Goal: Transaction & Acquisition: Book appointment/travel/reservation

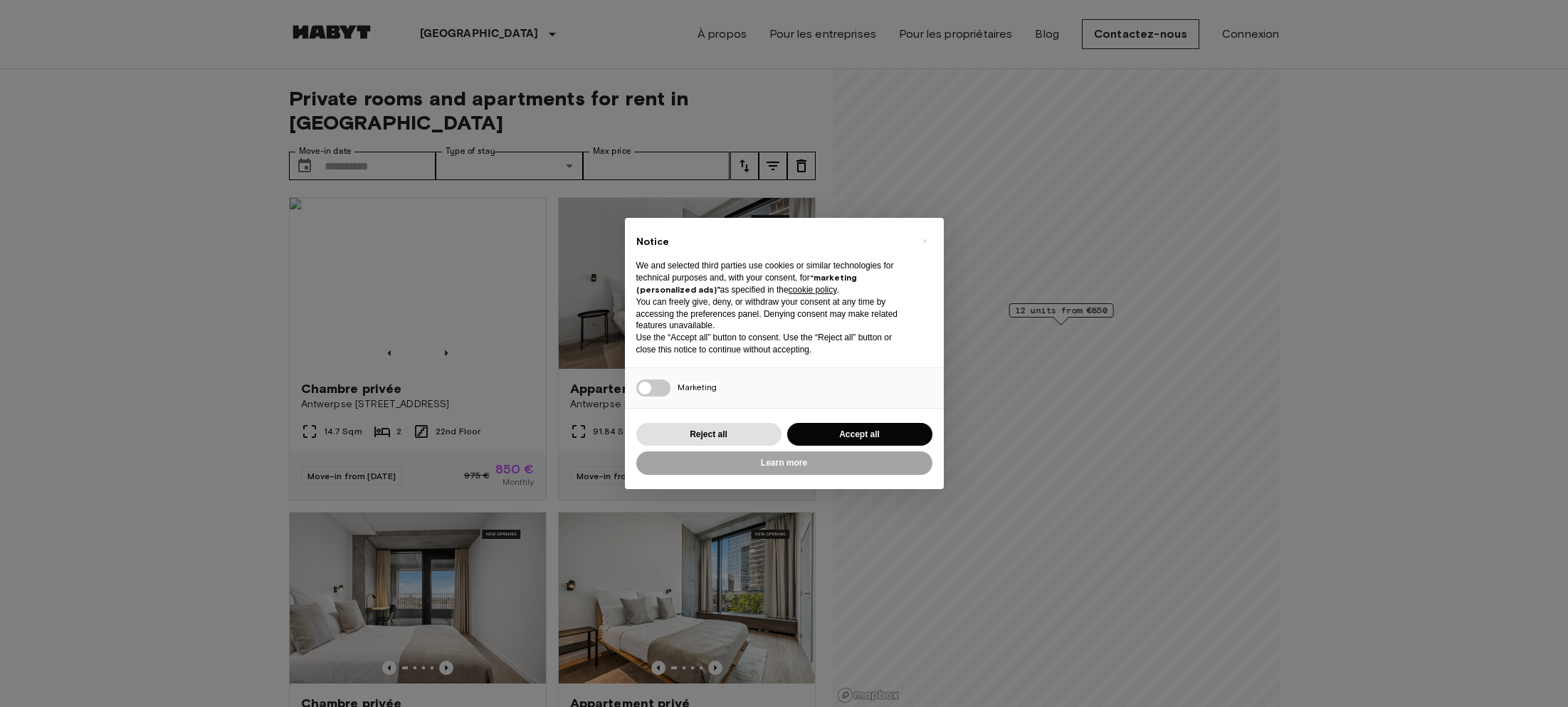
click at [831, 433] on button "Accept all" at bounding box center [860, 435] width 145 height 23
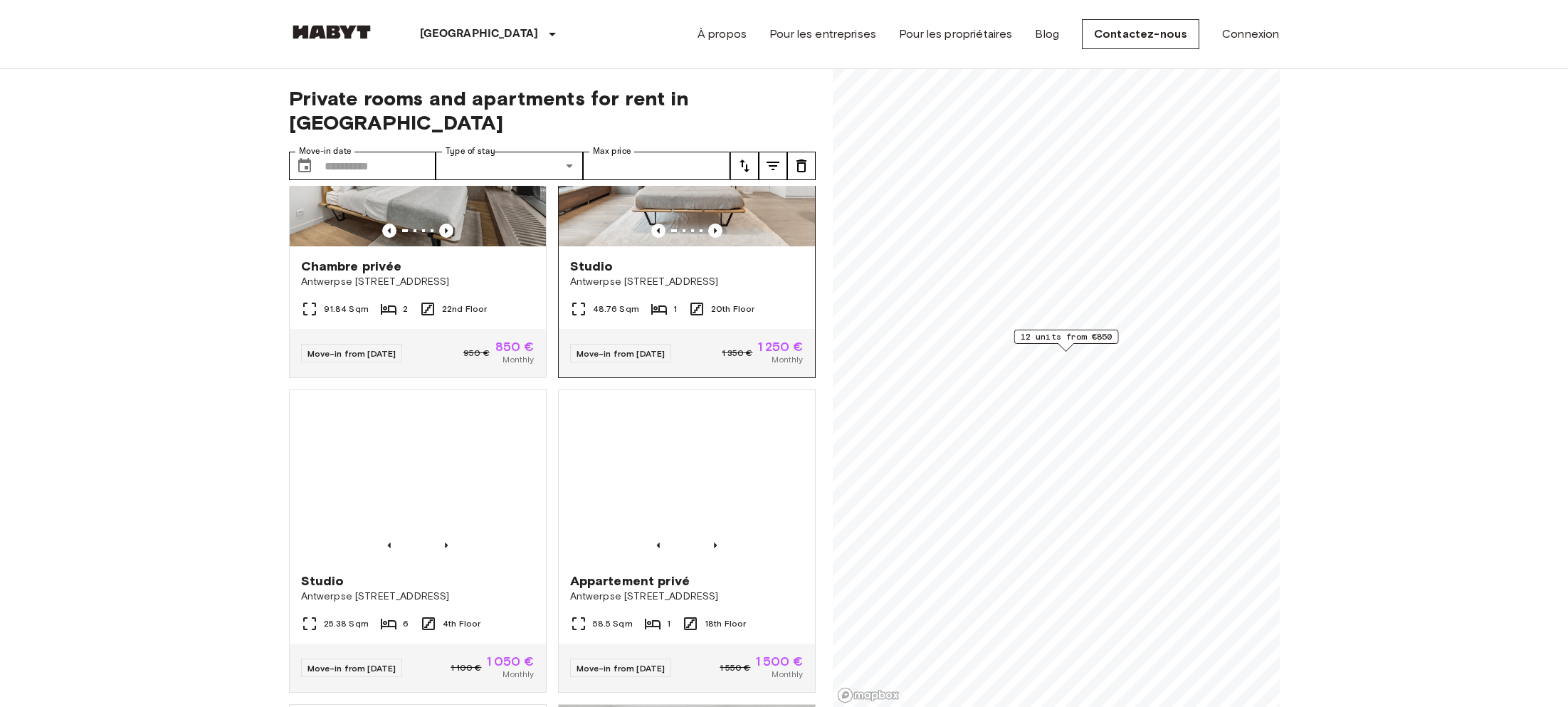
scroll to position [1038, 0]
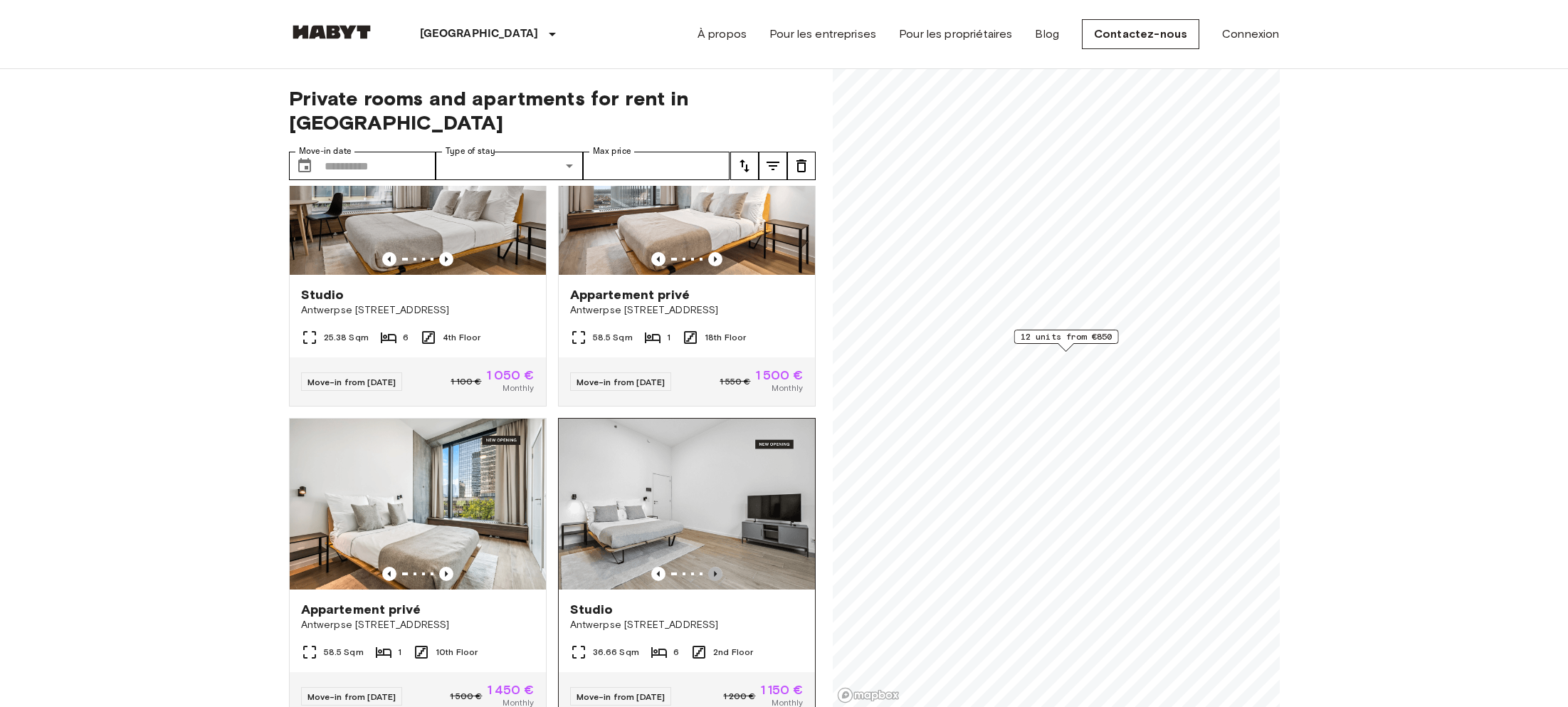
click at [716, 567] on icon "Previous image" at bounding box center [715, 573] width 14 height 14
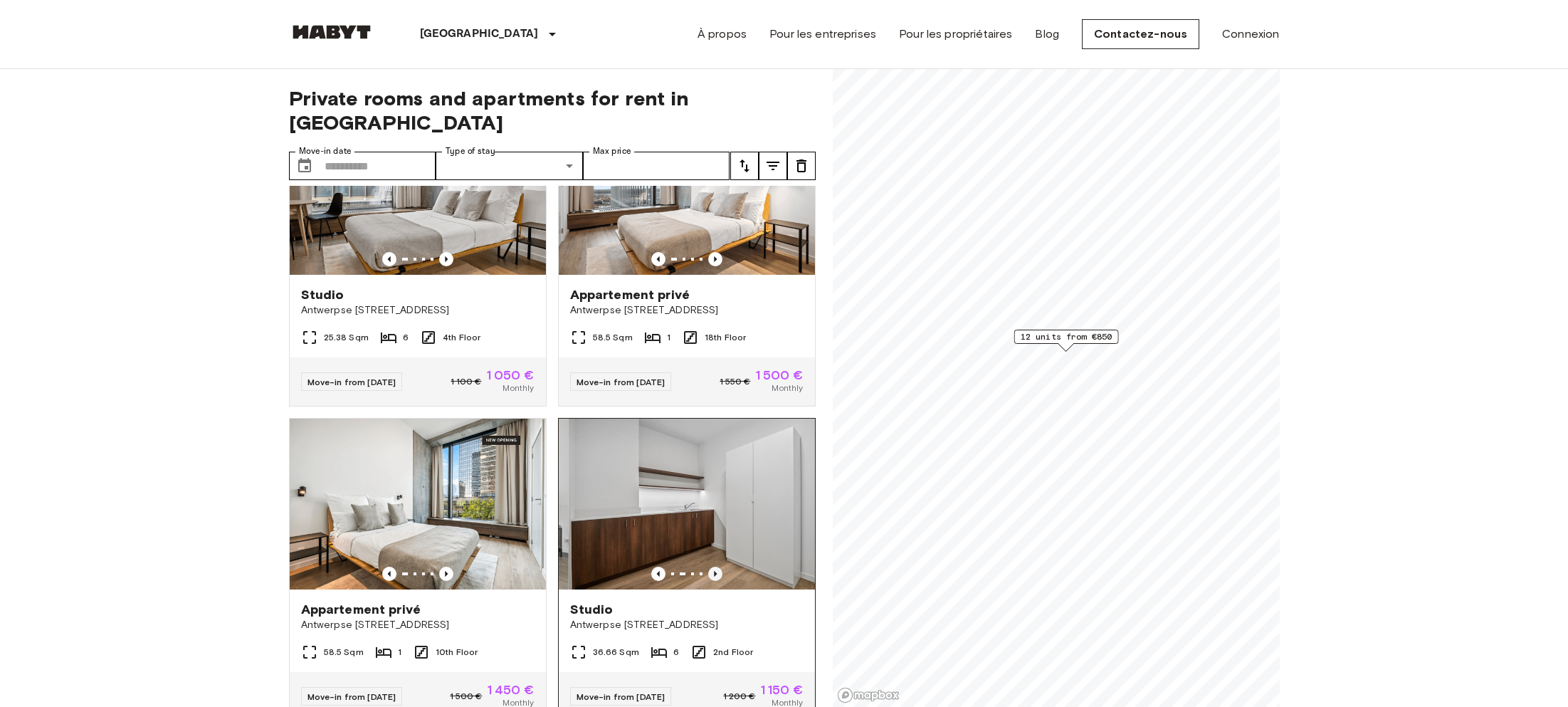
click at [716, 567] on icon "Previous image" at bounding box center [715, 573] width 14 height 14
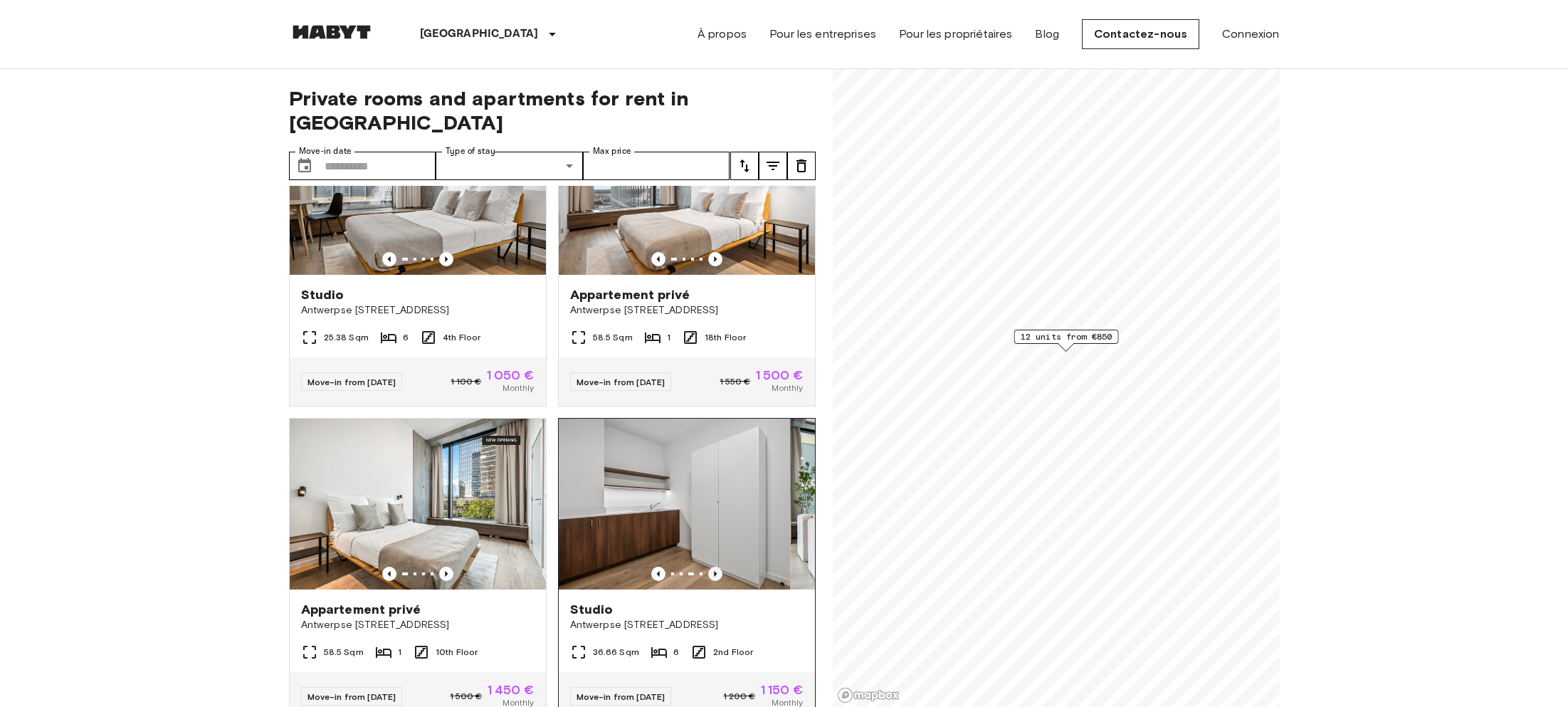
click at [716, 567] on icon "Previous image" at bounding box center [715, 573] width 14 height 14
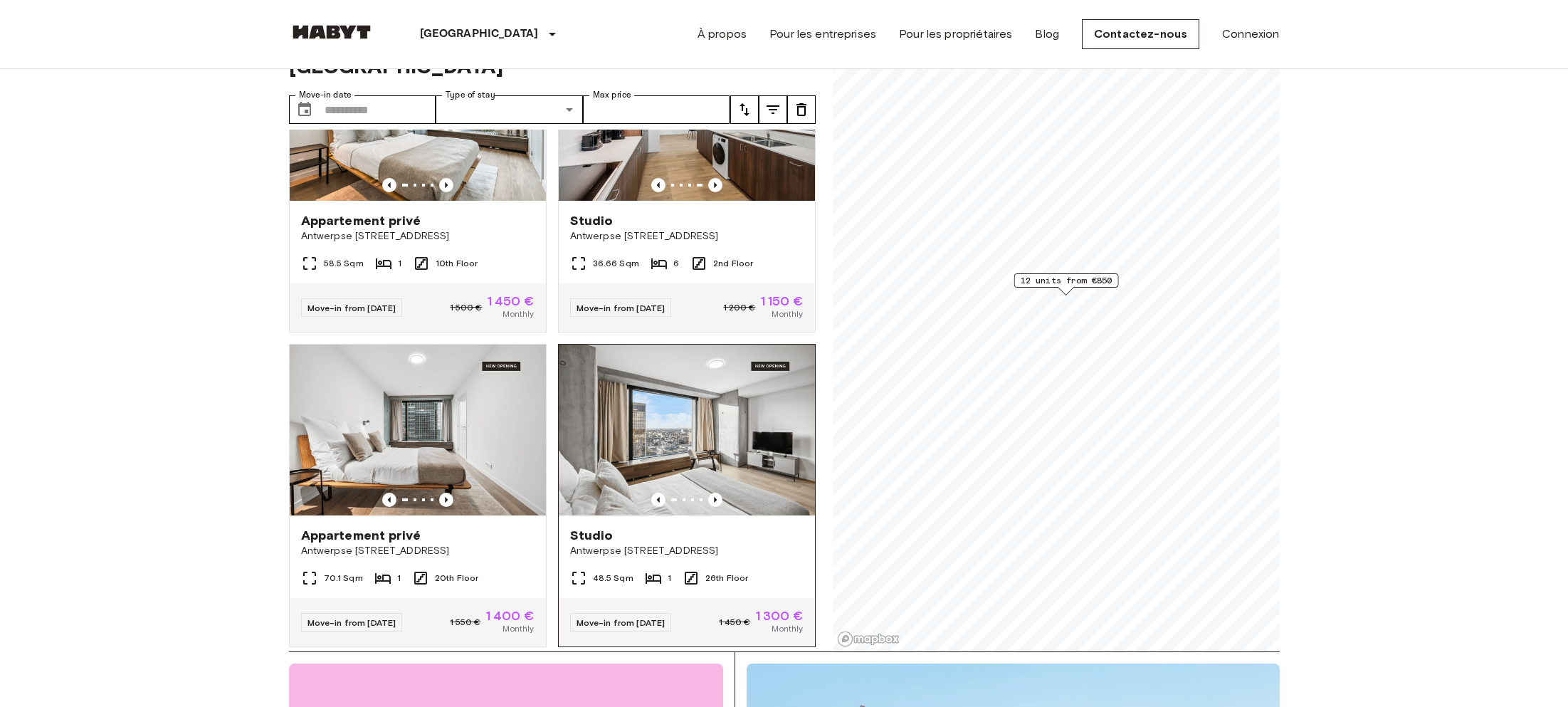
scroll to position [0, 0]
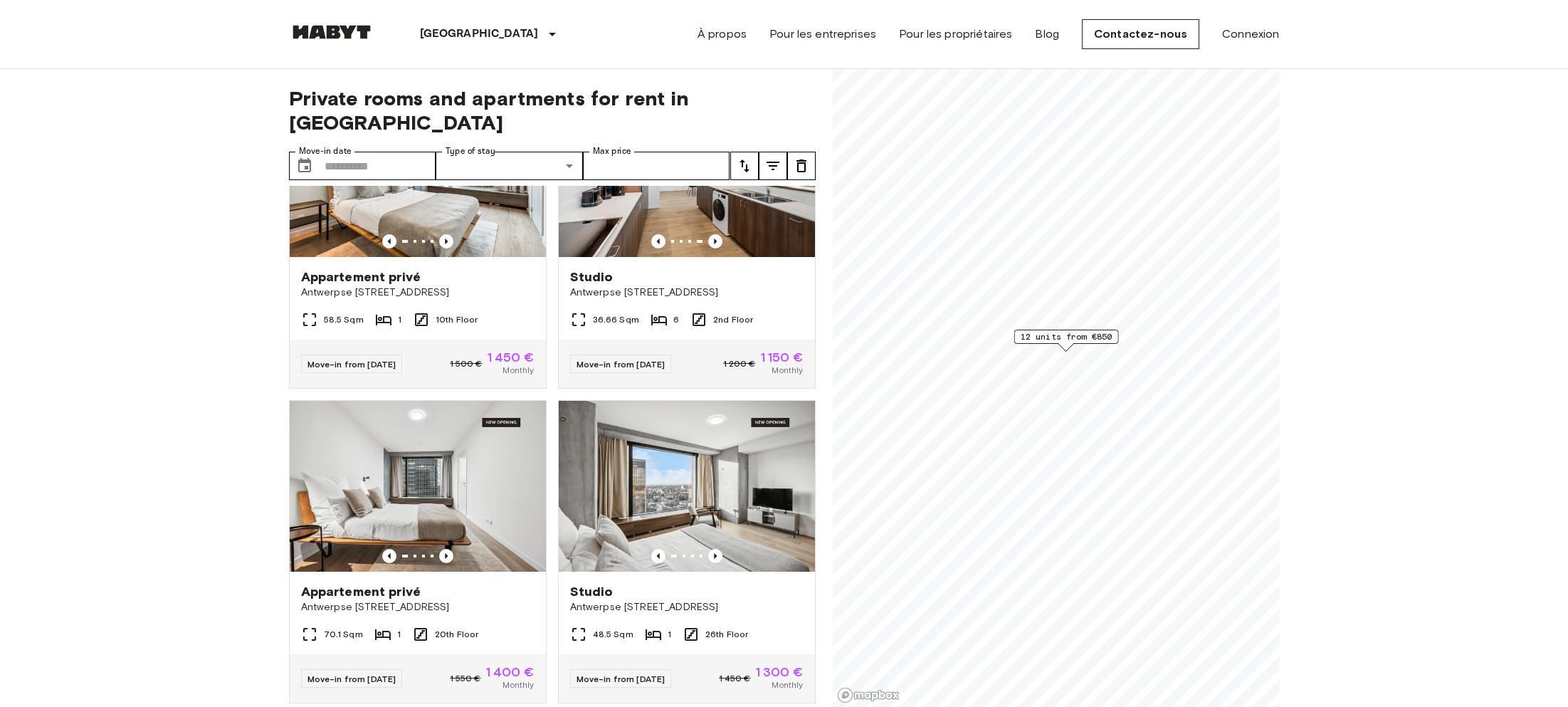
click at [1084, 338] on span "12 units from €850" at bounding box center [1066, 337] width 92 height 13
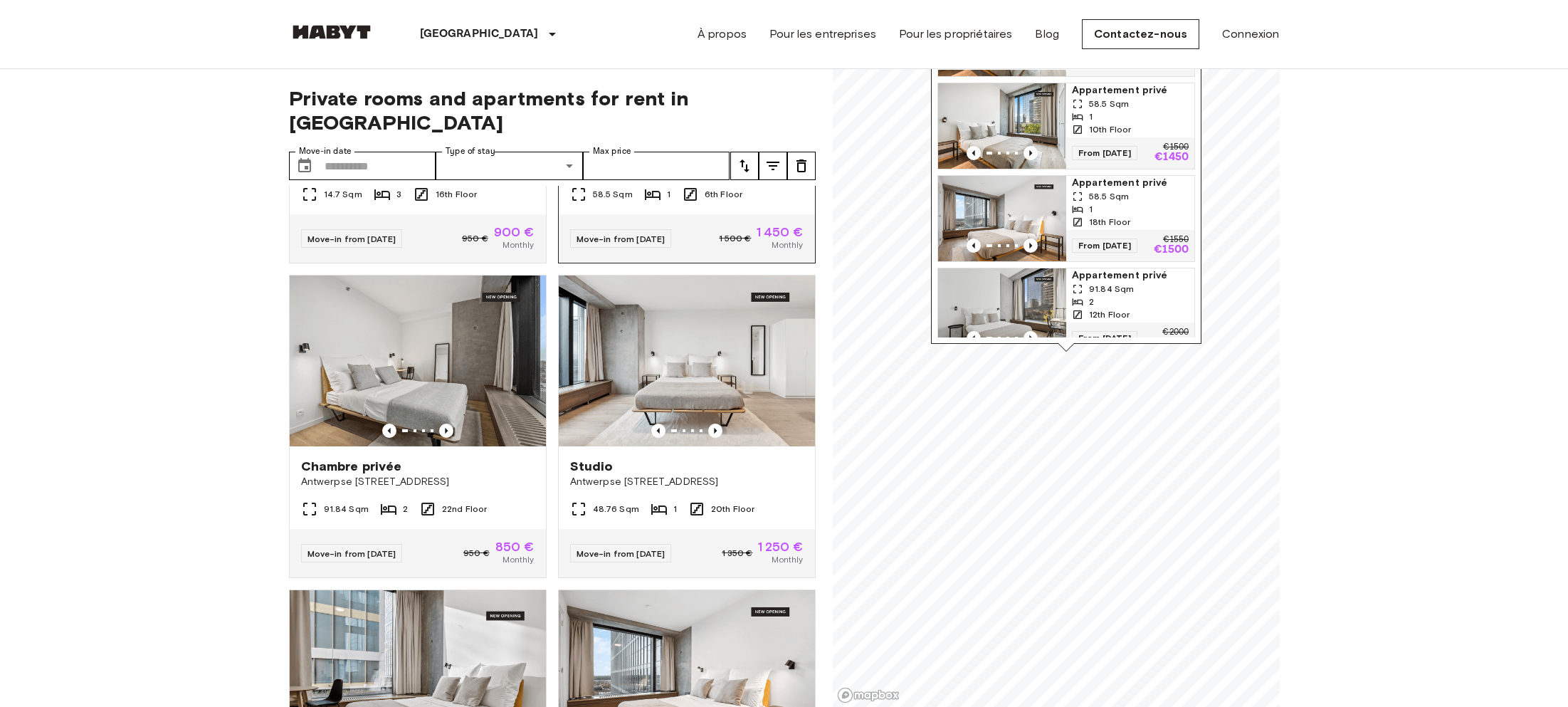
scroll to position [333, 0]
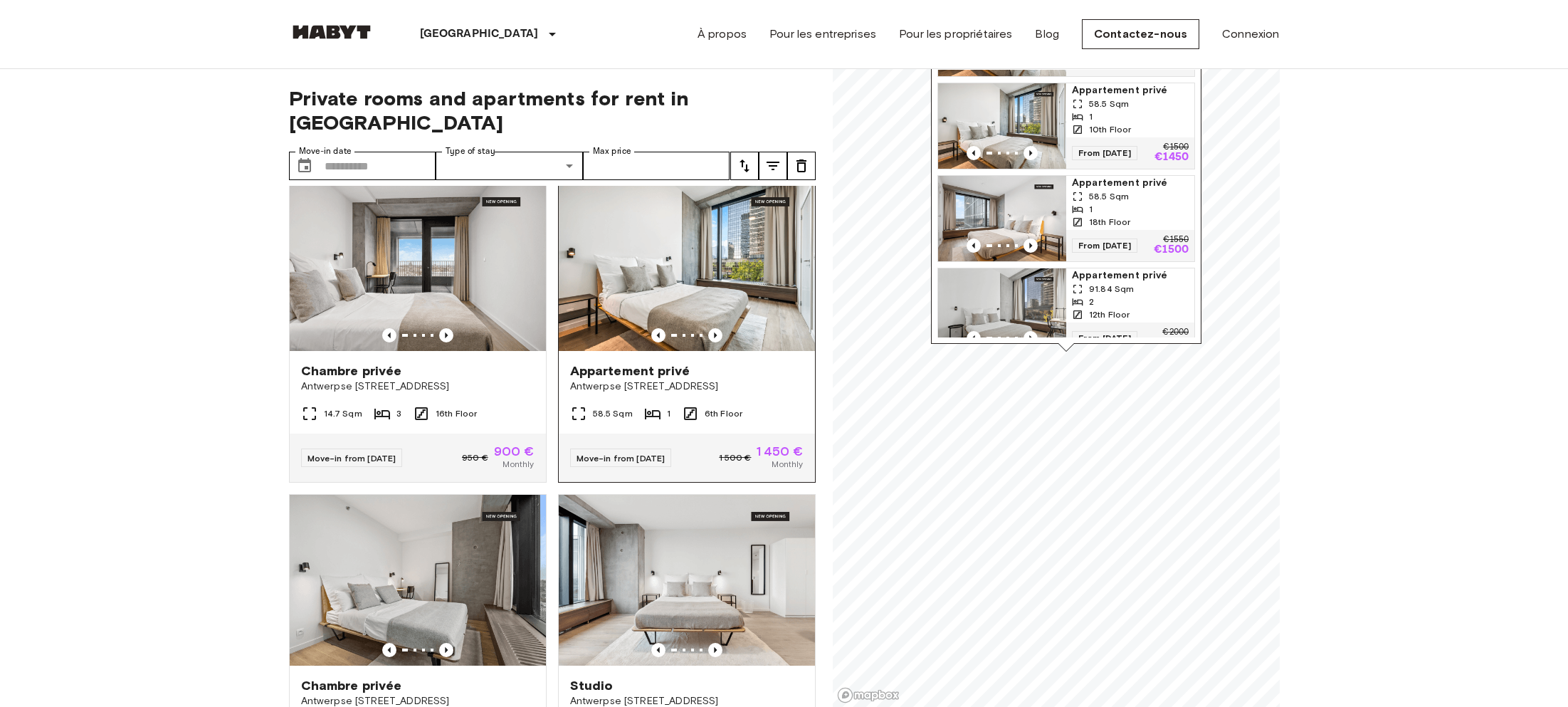
click at [755, 247] on img at bounding box center [687, 265] width 256 height 171
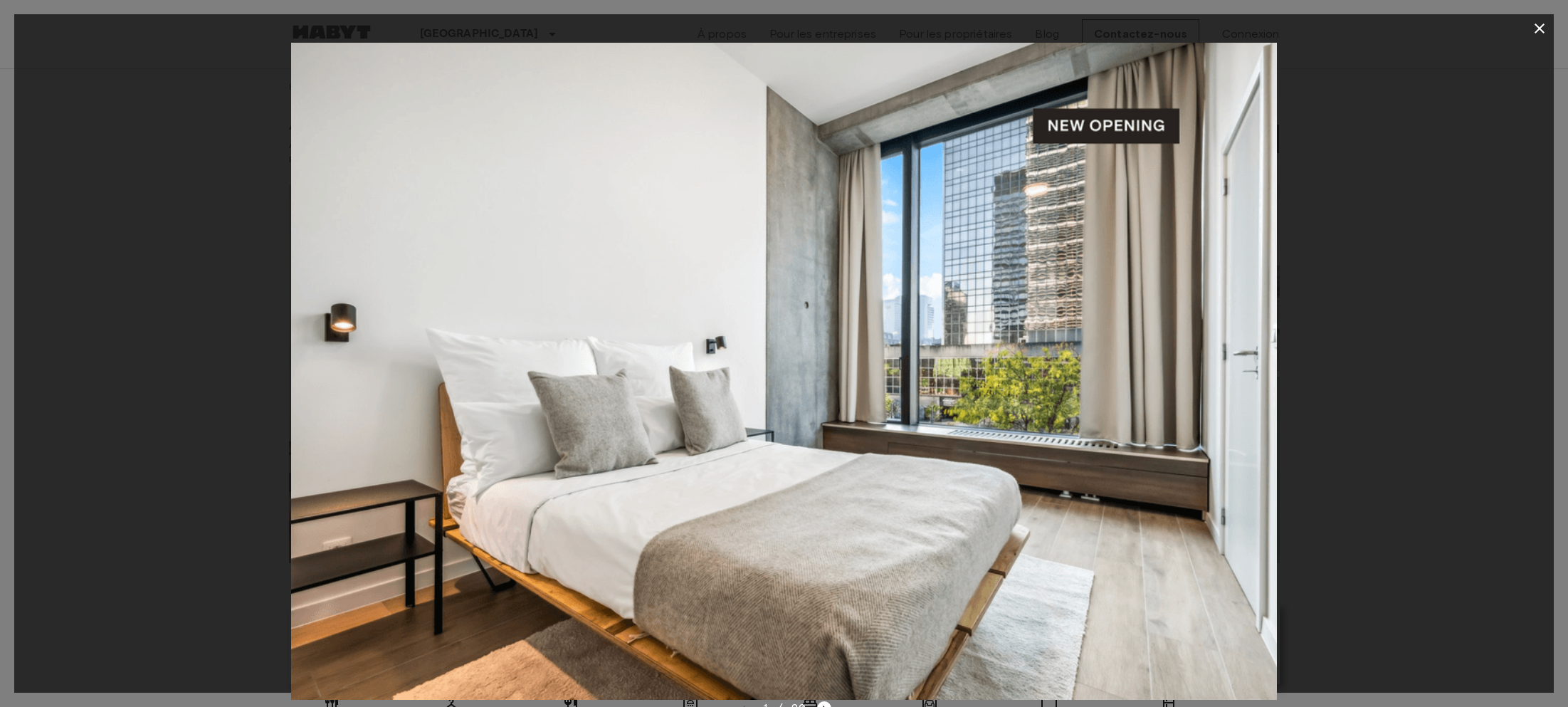
drag, startPoint x: 1303, startPoint y: 394, endPoint x: 882, endPoint y: 405, distance: 421.1
click at [951, 404] on div at bounding box center [783, 370] width 1539 height 657
click at [939, 404] on img at bounding box center [783, 370] width 985 height 657
click at [1542, 29] on icon "button" at bounding box center [1539, 29] width 17 height 17
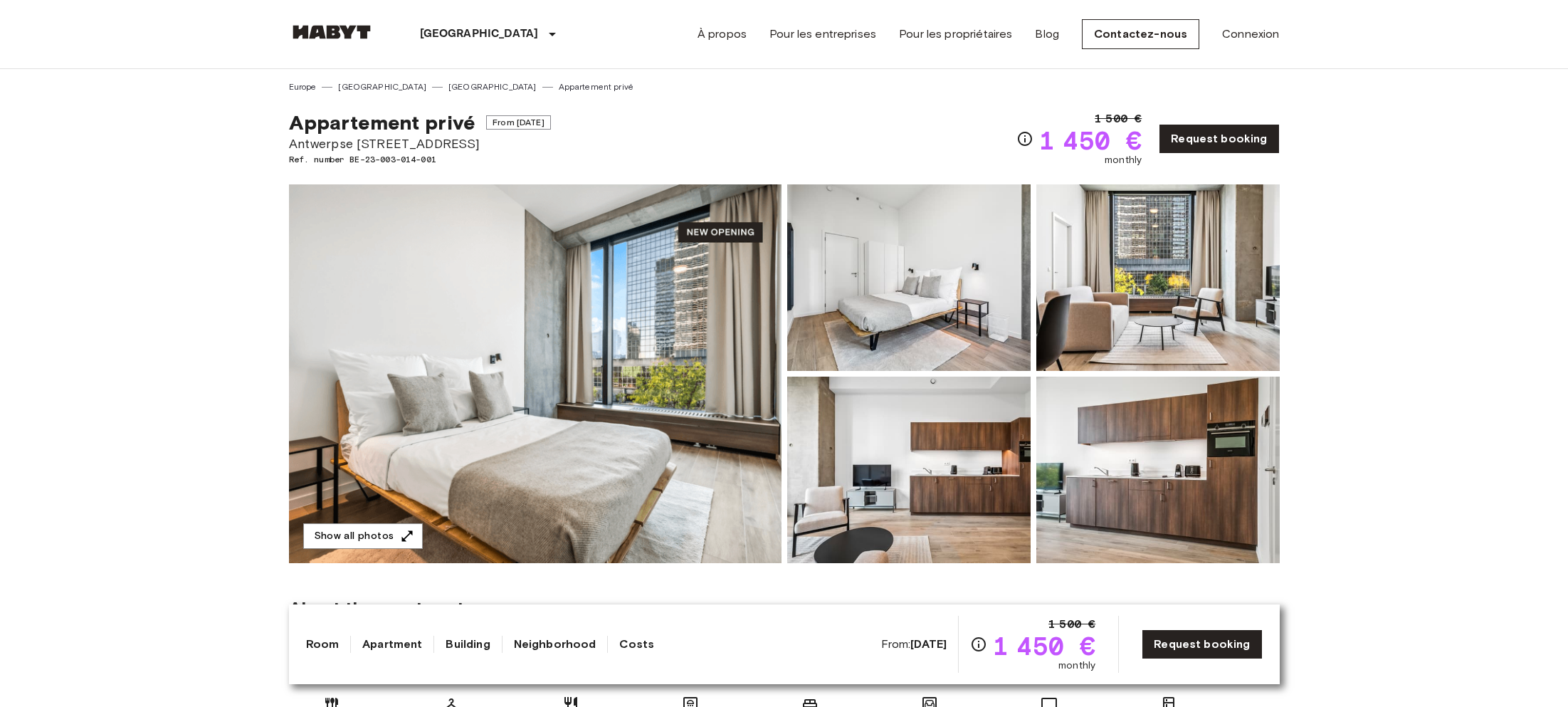
click at [931, 489] on img at bounding box center [908, 470] width 243 height 187
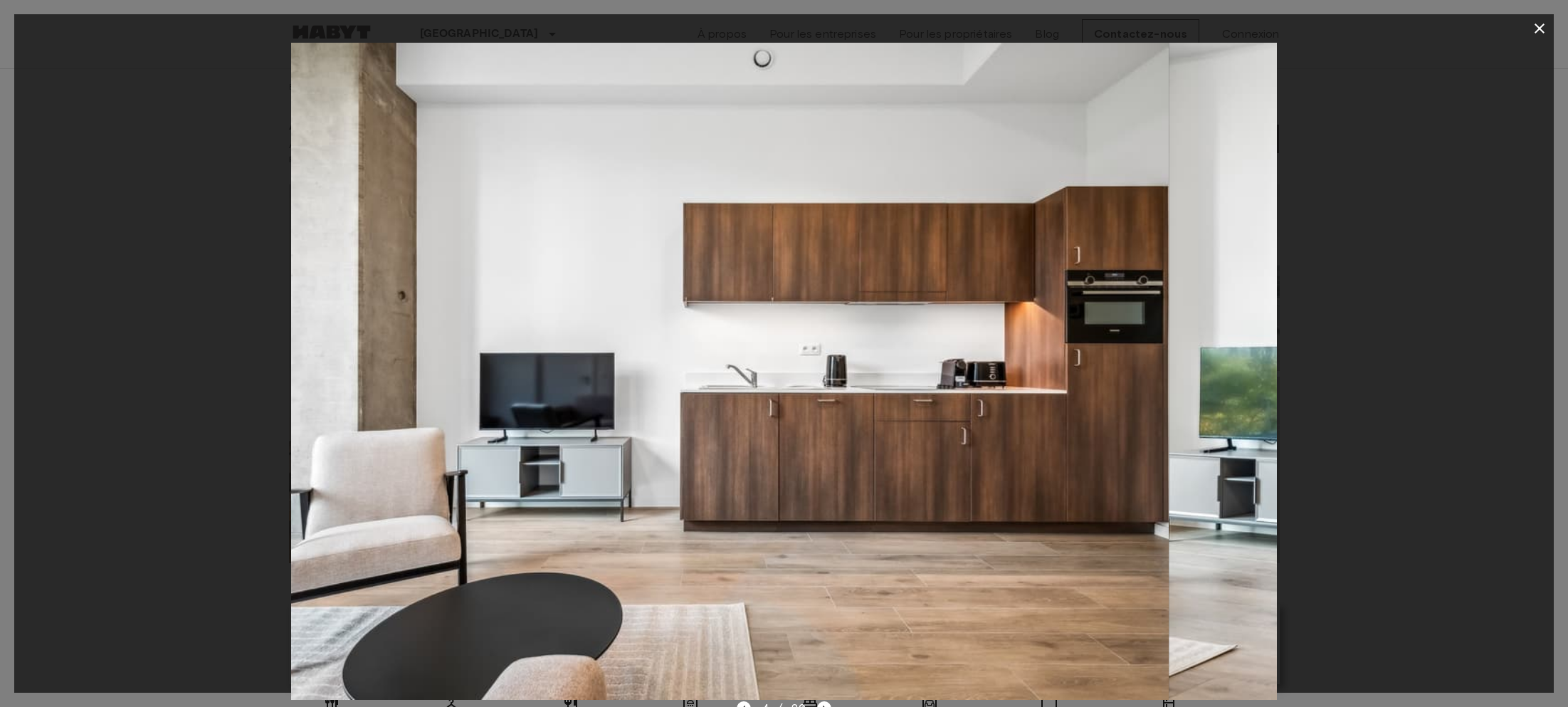
drag, startPoint x: 1212, startPoint y: 425, endPoint x: 898, endPoint y: 452, distance: 315.2
click at [934, 450] on img at bounding box center [676, 370] width 985 height 657
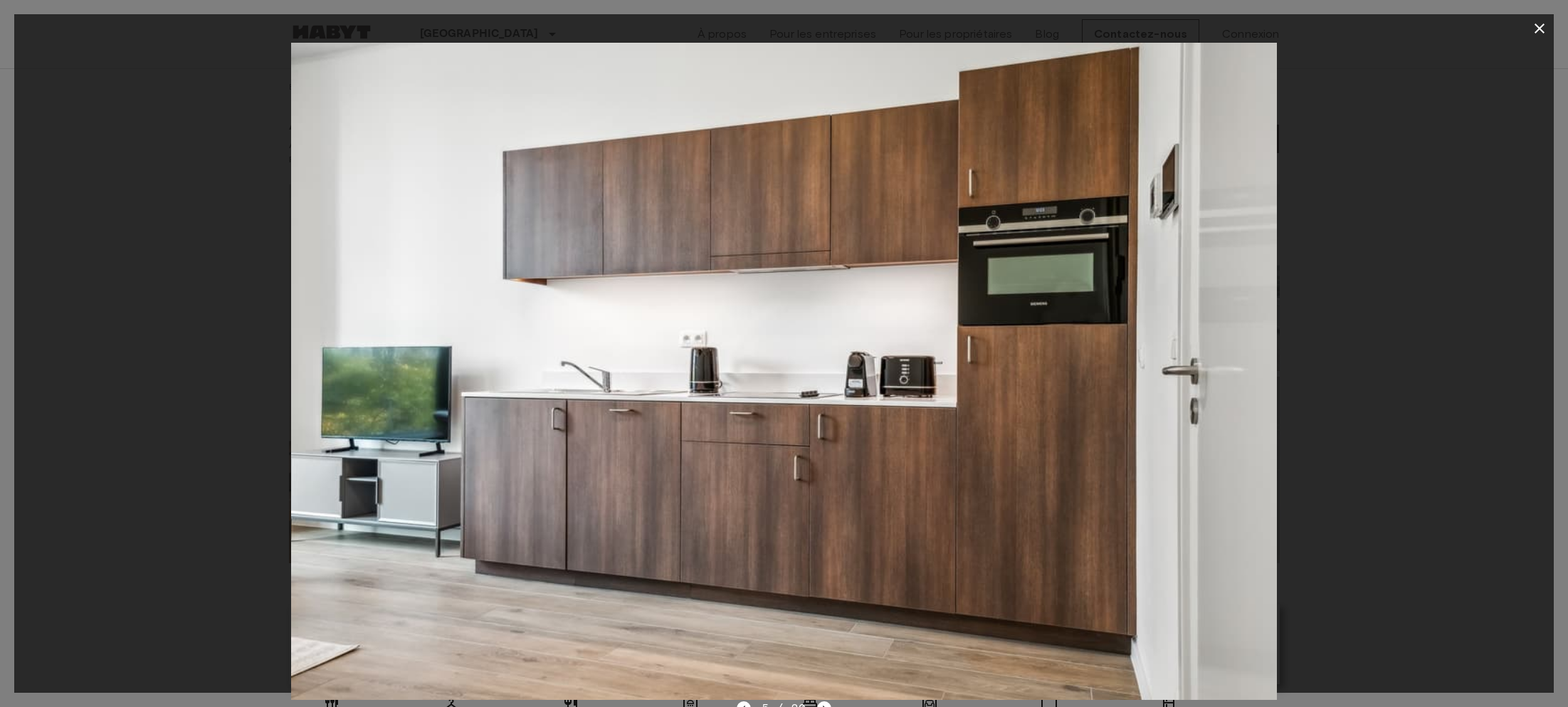
drag, startPoint x: 1134, startPoint y: 438, endPoint x: 910, endPoint y: 459, distance: 225.0
click at [920, 459] on img at bounding box center [783, 370] width 985 height 657
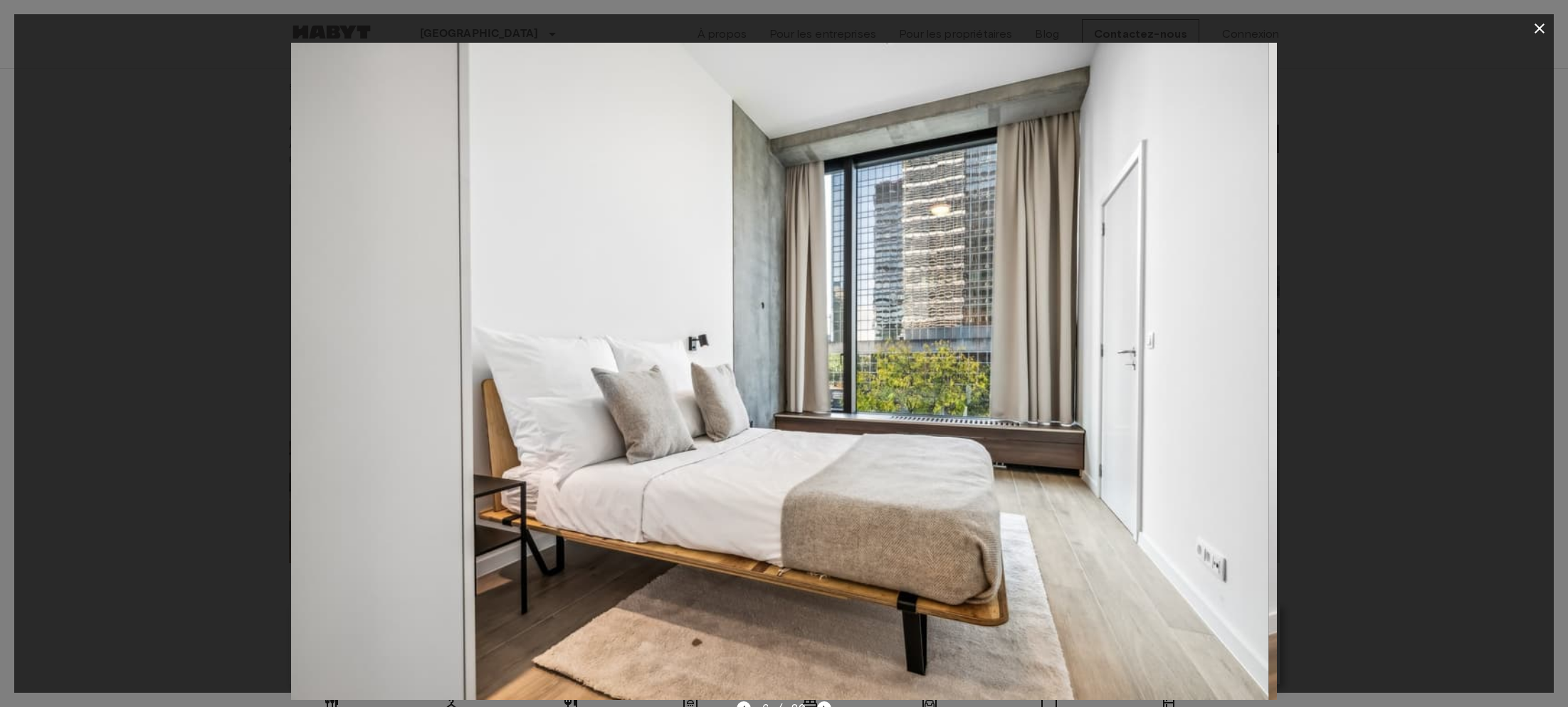
drag, startPoint x: 1151, startPoint y: 468, endPoint x: 901, endPoint y: 453, distance: 250.4
click at [974, 462] on img at bounding box center [775, 370] width 985 height 657
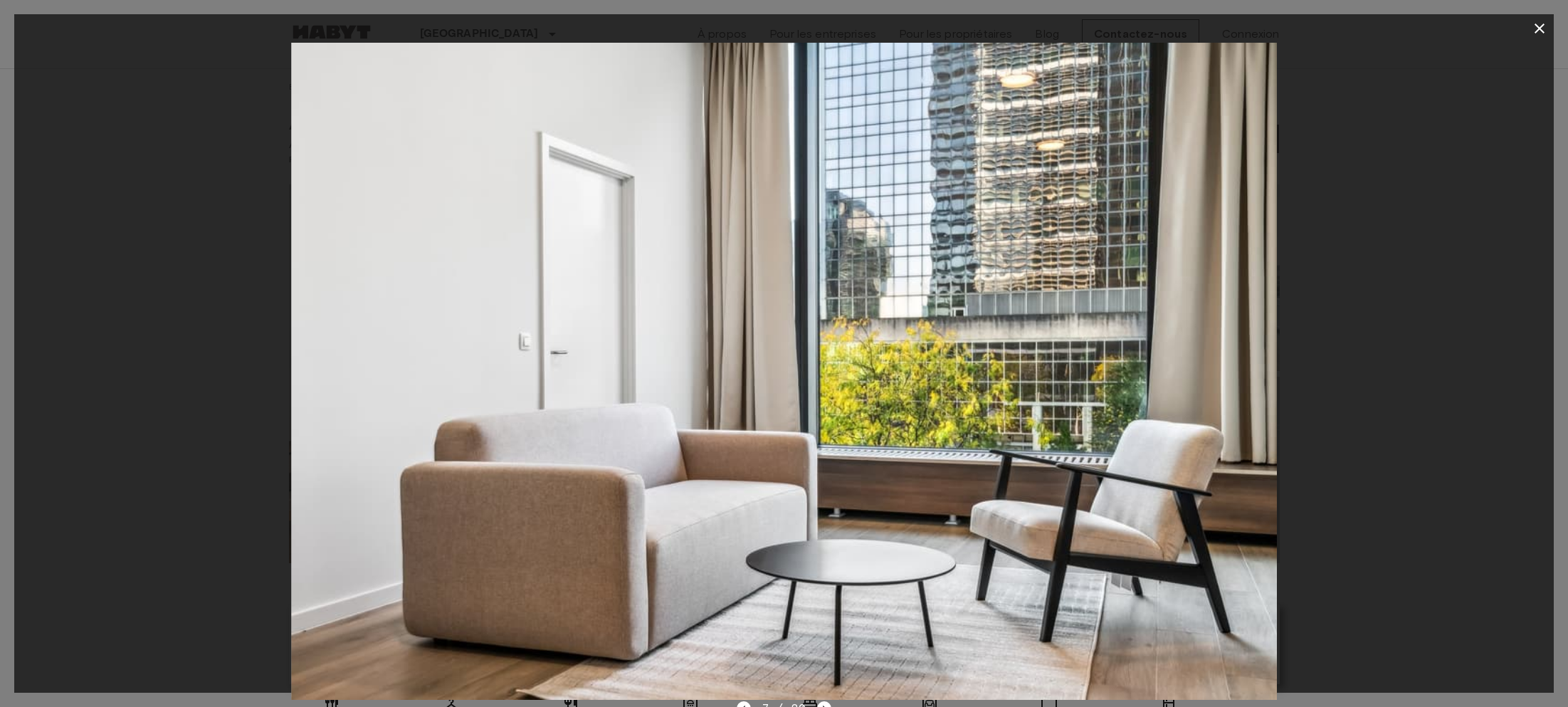
drag, startPoint x: 1019, startPoint y: 454, endPoint x: 895, endPoint y: 440, distance: 124.8
click at [985, 448] on img at bounding box center [783, 370] width 985 height 657
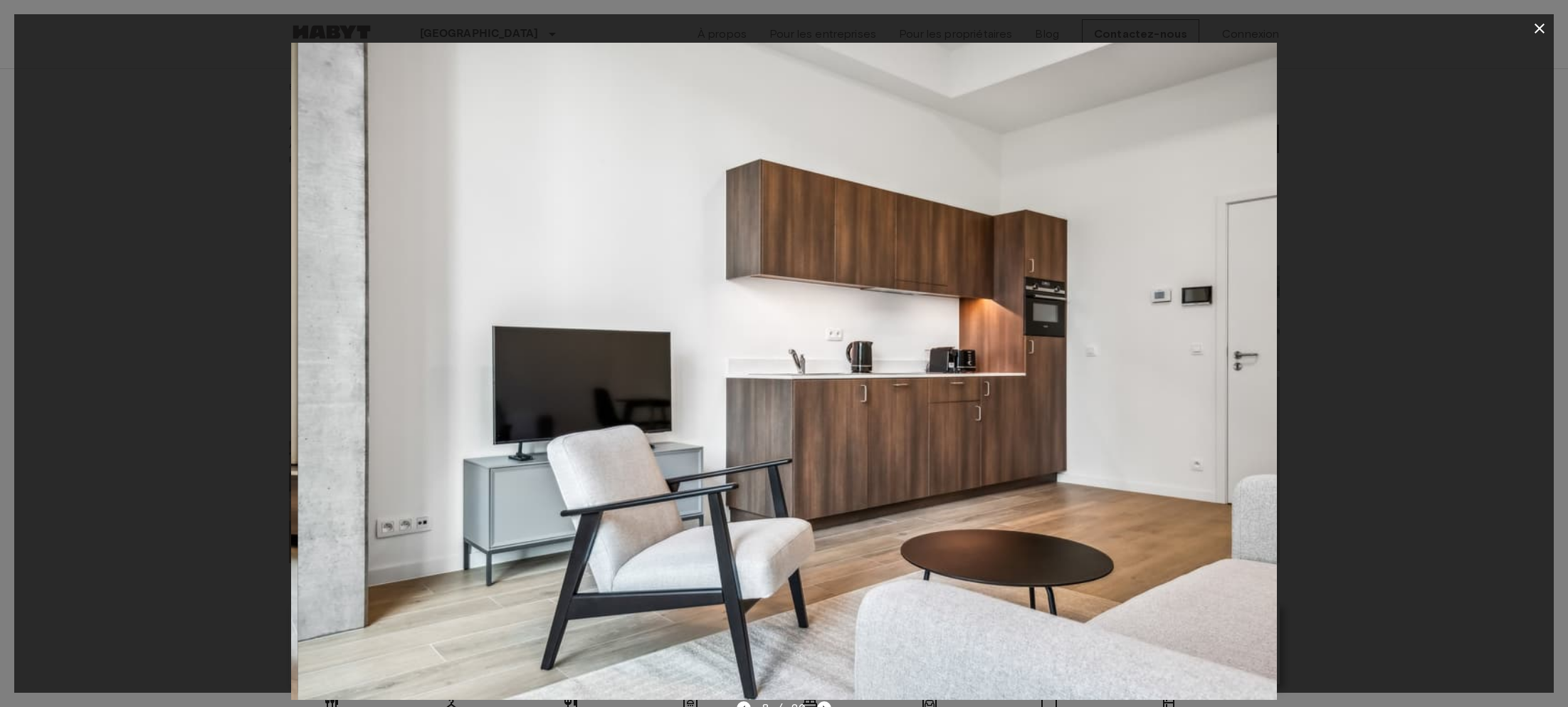
click at [957, 426] on img at bounding box center [789, 370] width 985 height 657
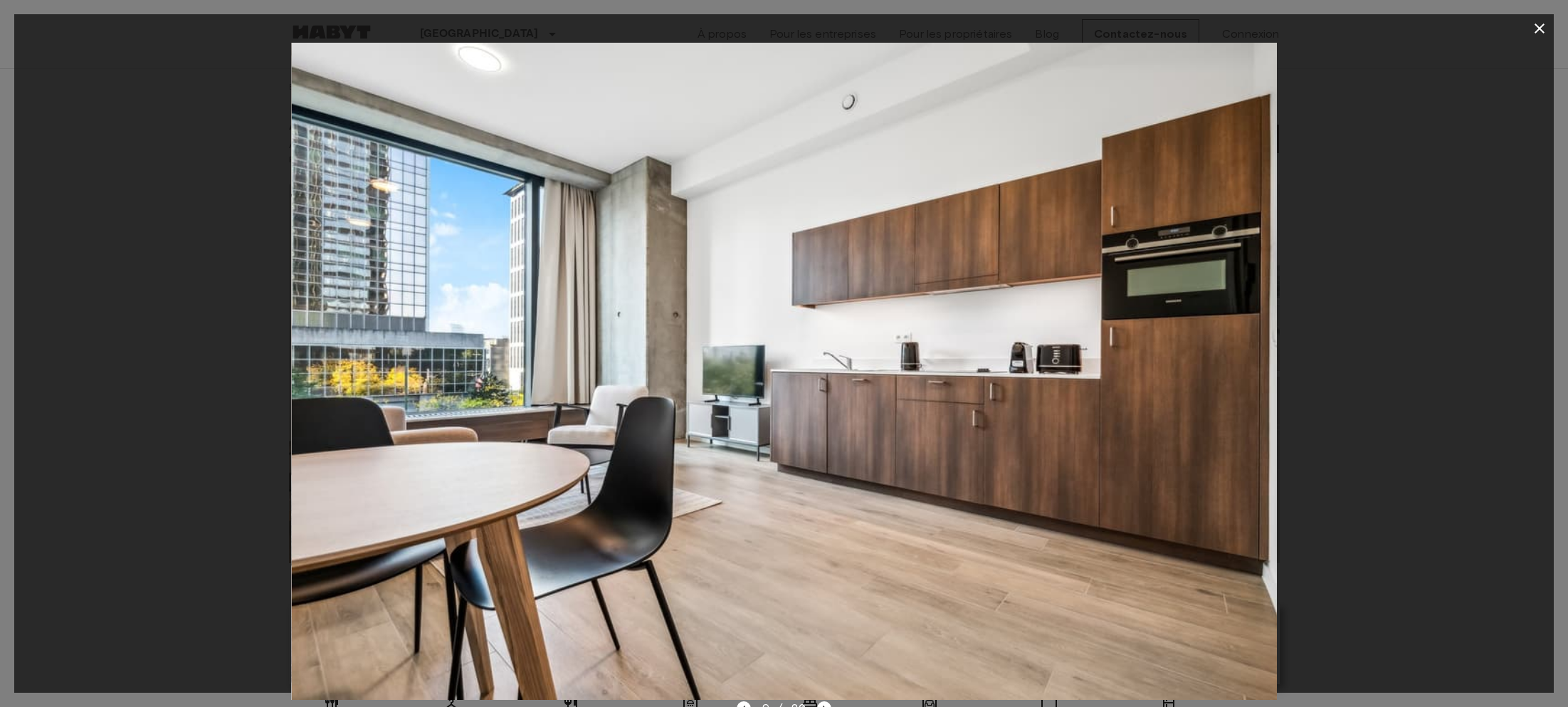
drag, startPoint x: 1041, startPoint y: 426, endPoint x: 830, endPoint y: 404, distance: 212.1
click at [1010, 424] on img at bounding box center [784, 370] width 985 height 657
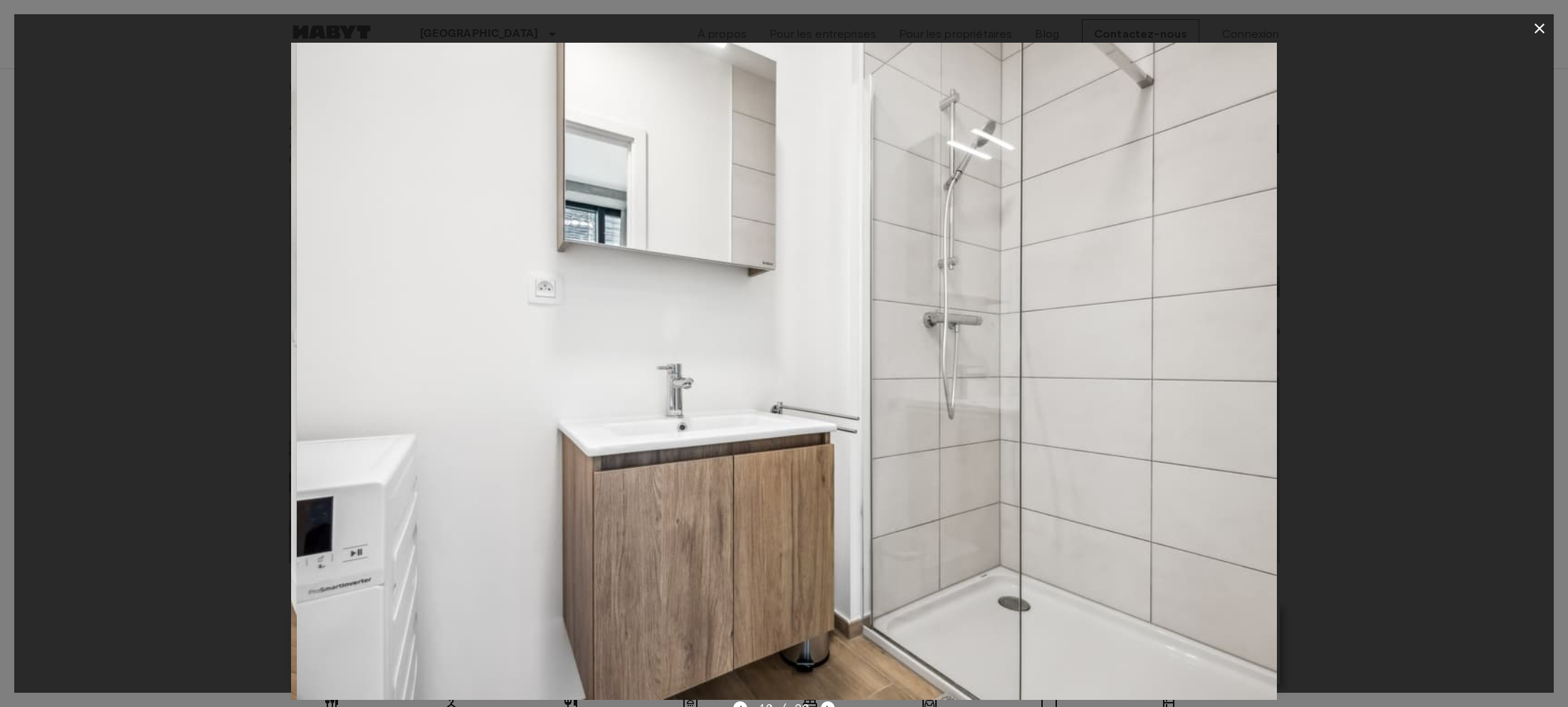
click at [1009, 418] on img at bounding box center [789, 370] width 985 height 657
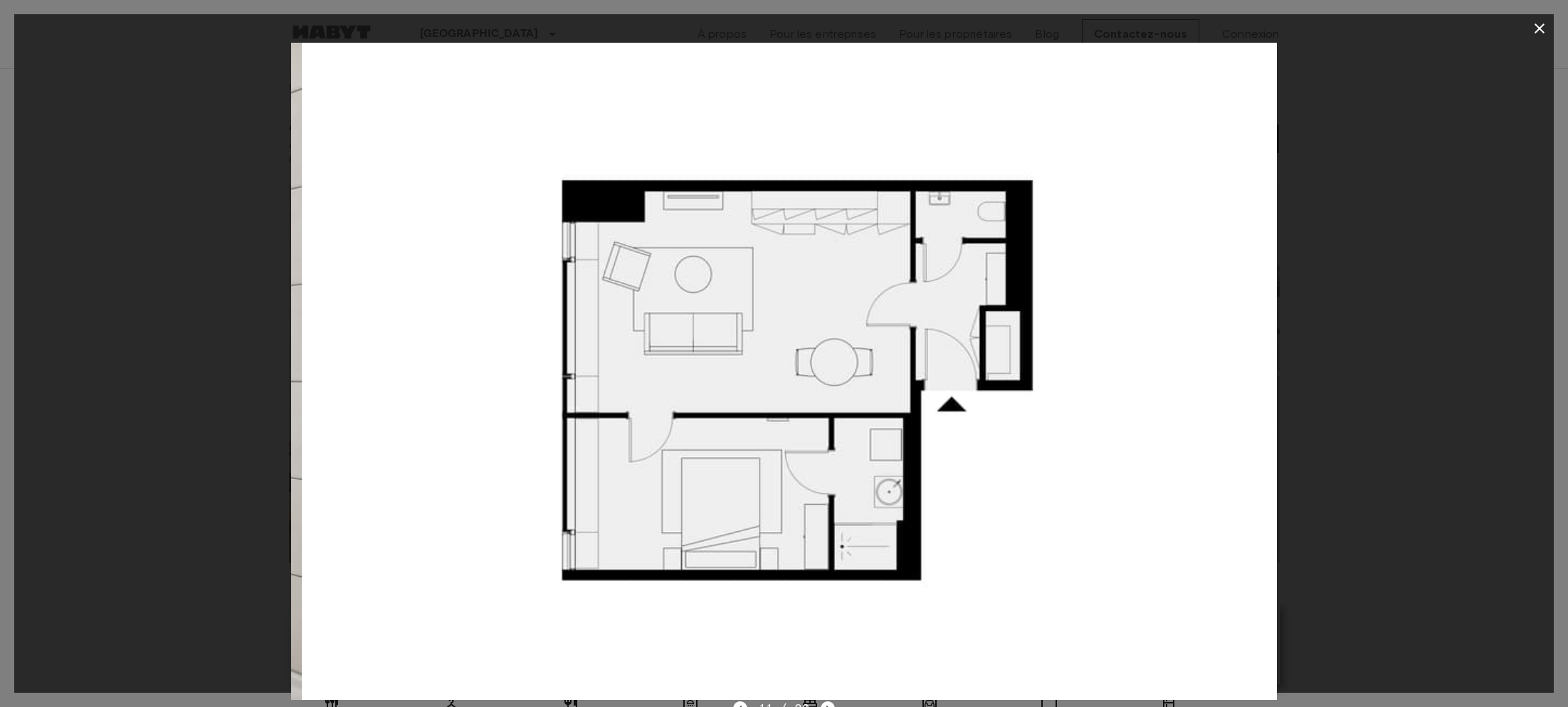
click at [1005, 413] on img at bounding box center [794, 370] width 985 height 657
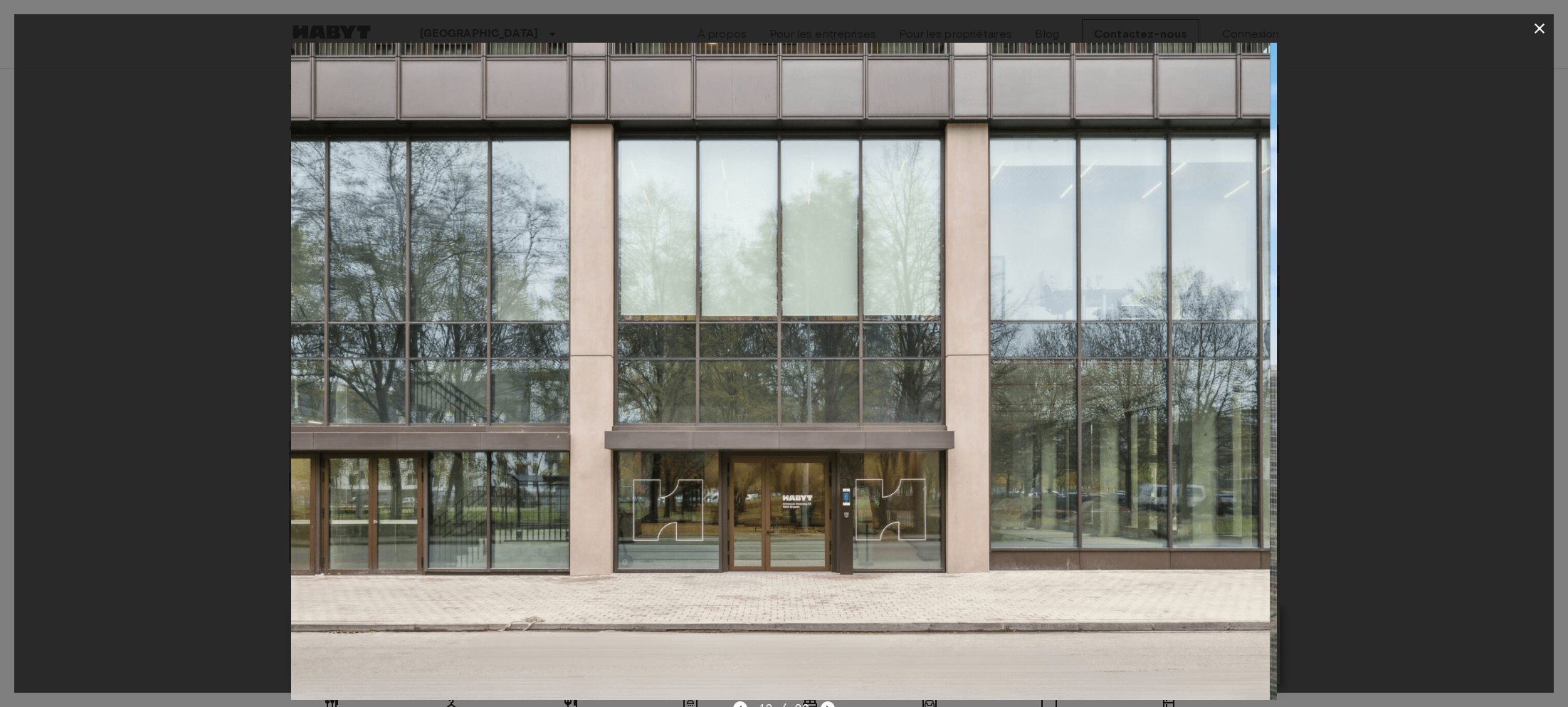
drag, startPoint x: 1134, startPoint y: 416, endPoint x: 674, endPoint y: 373, distance: 462.0
click at [888, 389] on img at bounding box center [776, 370] width 985 height 657
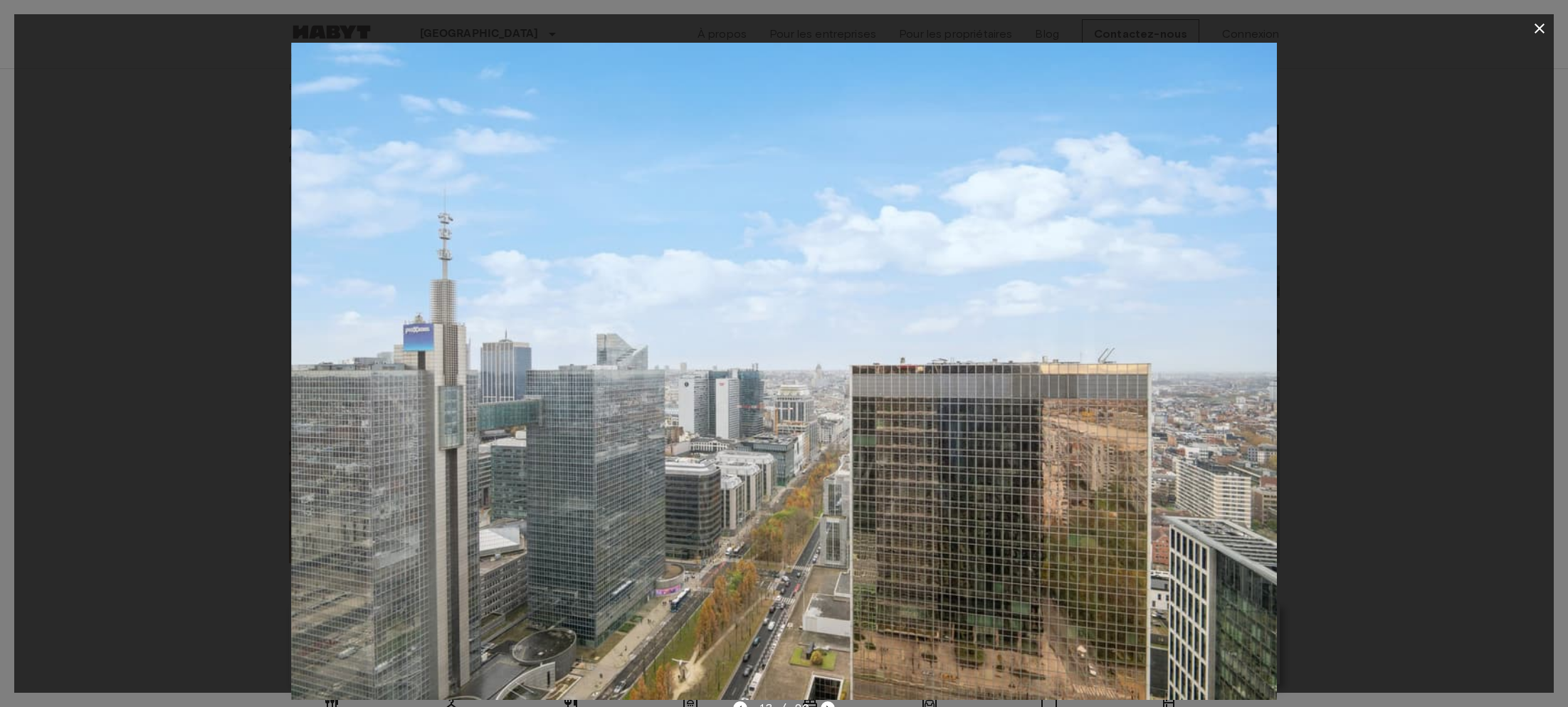
drag, startPoint x: 898, startPoint y: 393, endPoint x: 970, endPoint y: 394, distance: 72.0
click at [934, 394] on img at bounding box center [783, 370] width 985 height 657
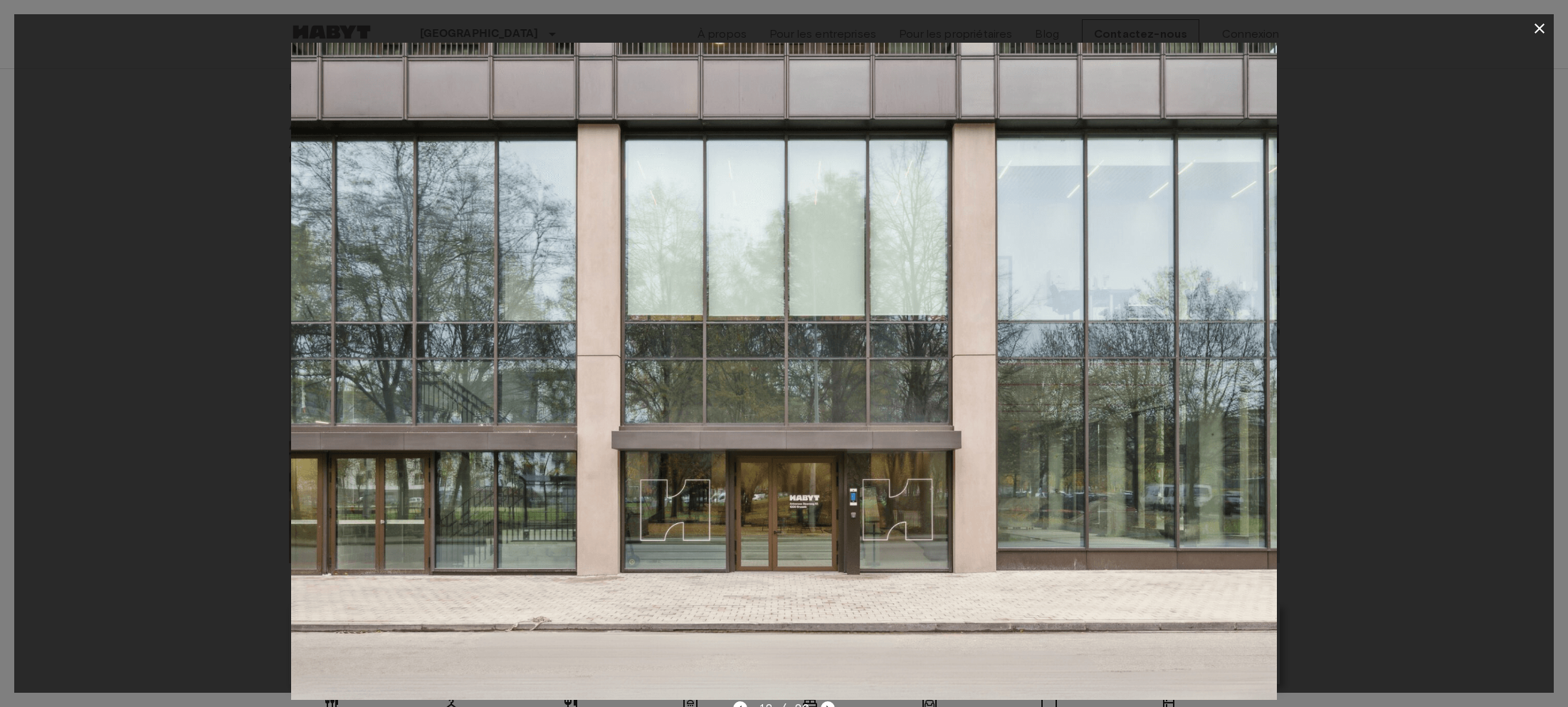
drag, startPoint x: 1130, startPoint y: 373, endPoint x: 877, endPoint y: 354, distance: 253.7
click at [1022, 365] on img at bounding box center [783, 370] width 985 height 657
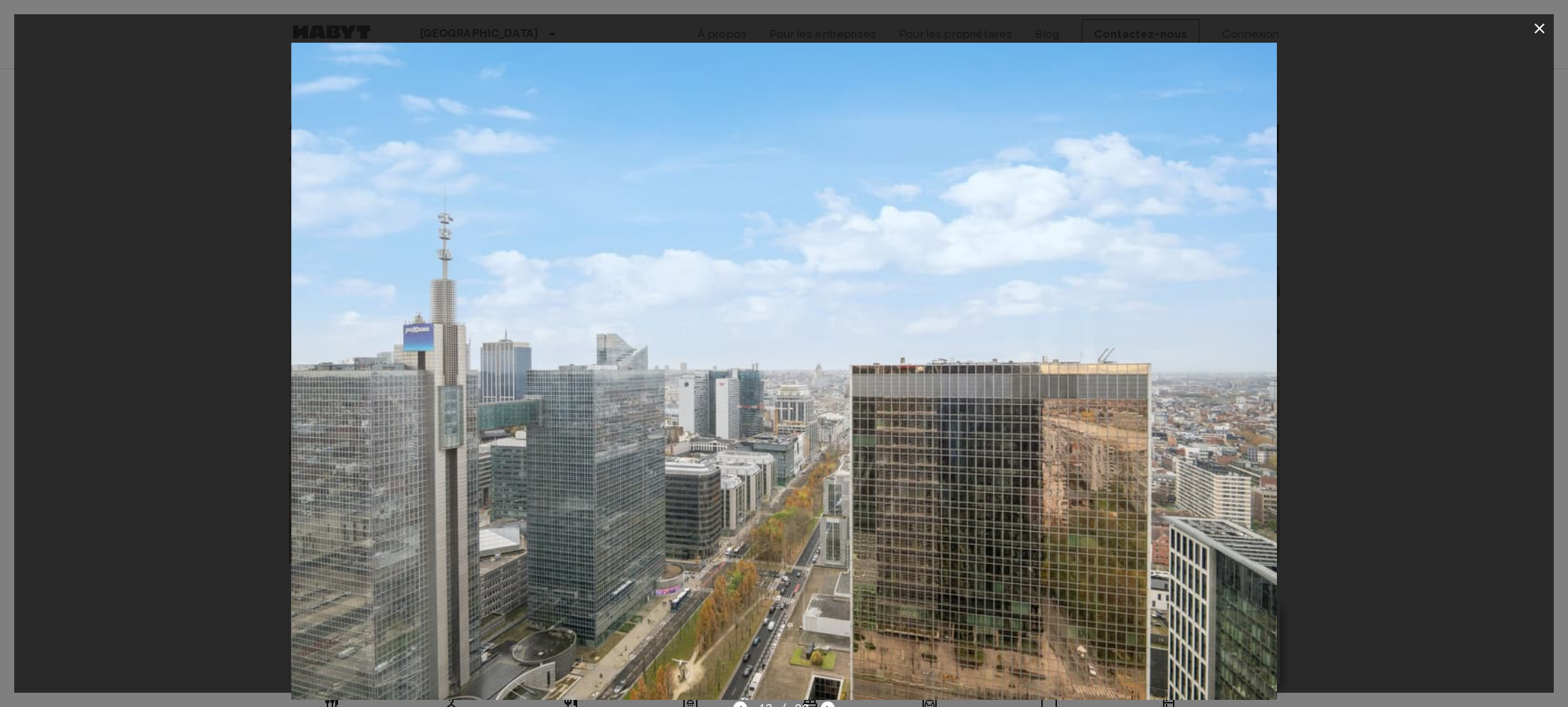
drag, startPoint x: 1135, startPoint y: 323, endPoint x: 1018, endPoint y: 306, distance: 118.2
click at [1061, 312] on img at bounding box center [783, 370] width 985 height 657
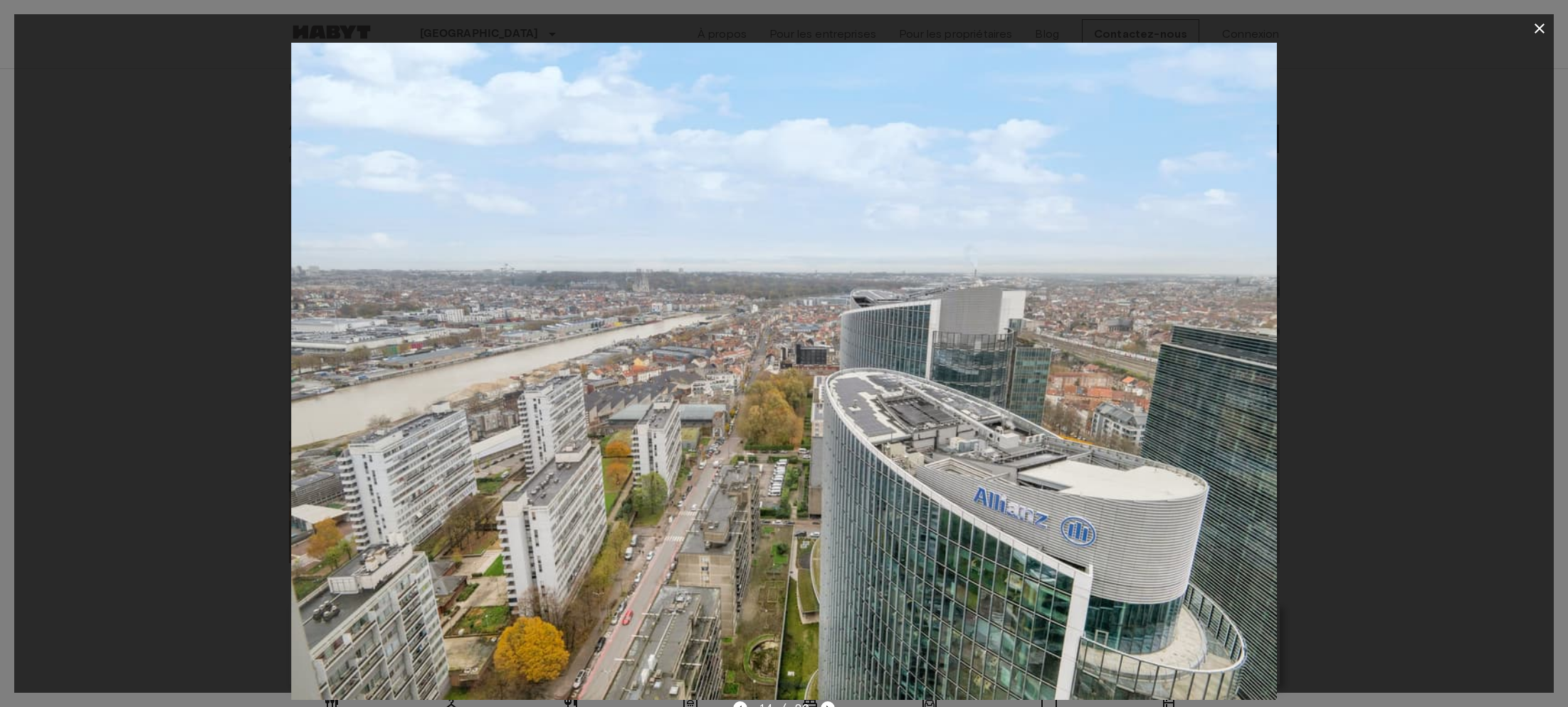
drag, startPoint x: 1179, startPoint y: 323, endPoint x: 1010, endPoint y: 321, distance: 169.0
click at [1022, 320] on img at bounding box center [783, 370] width 985 height 657
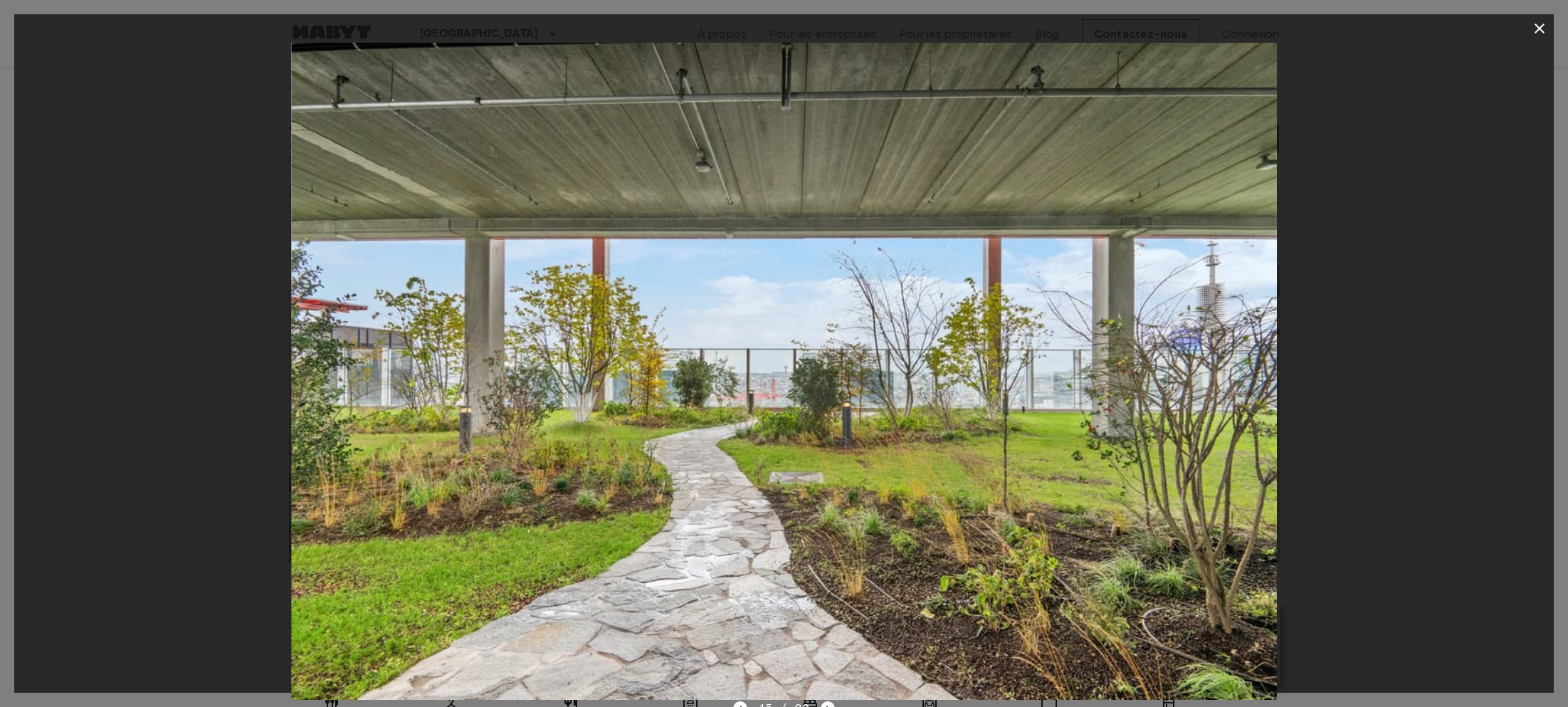
drag, startPoint x: 1091, startPoint y: 320, endPoint x: 998, endPoint y: 310, distance: 93.5
click at [1022, 313] on img at bounding box center [783, 370] width 985 height 657
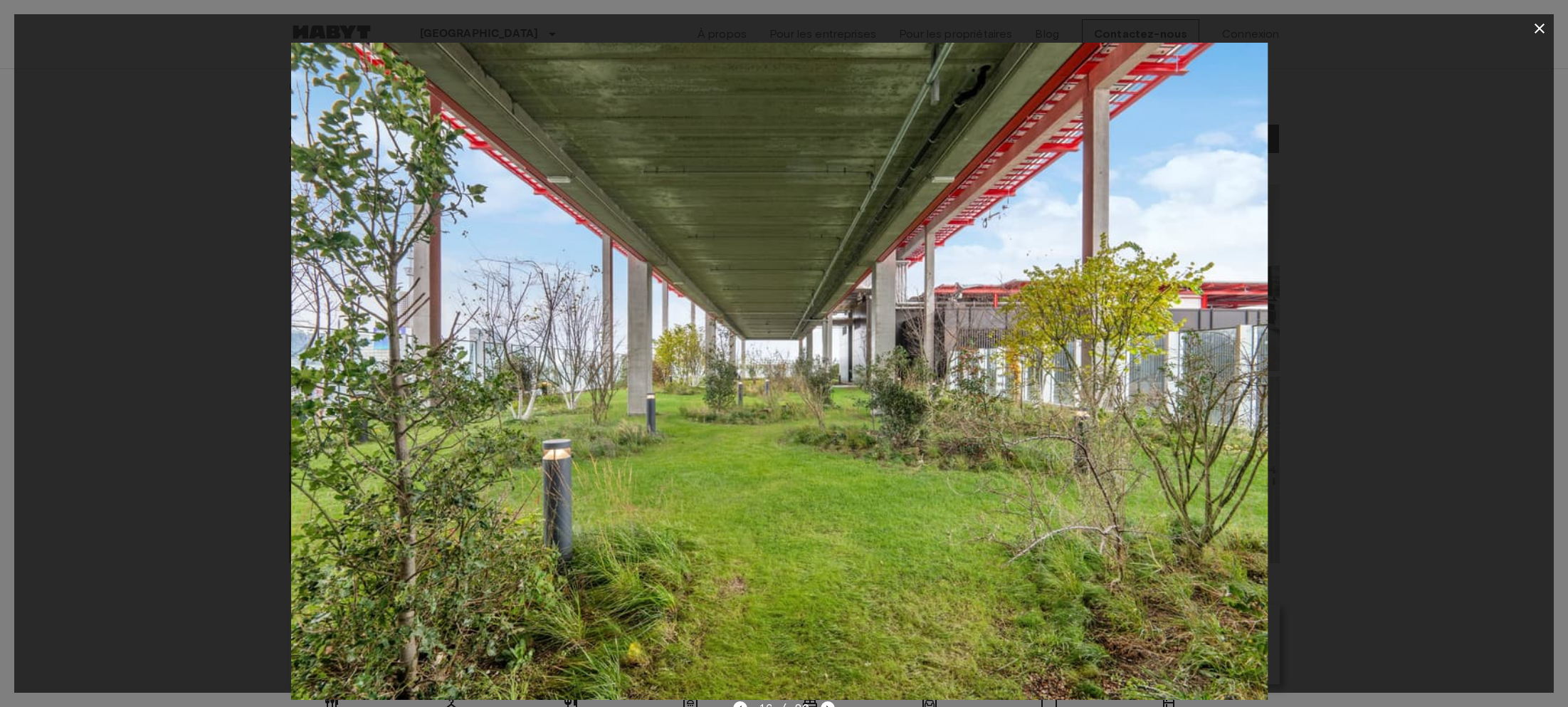
drag, startPoint x: 1066, startPoint y: 315, endPoint x: 965, endPoint y: 309, distance: 101.2
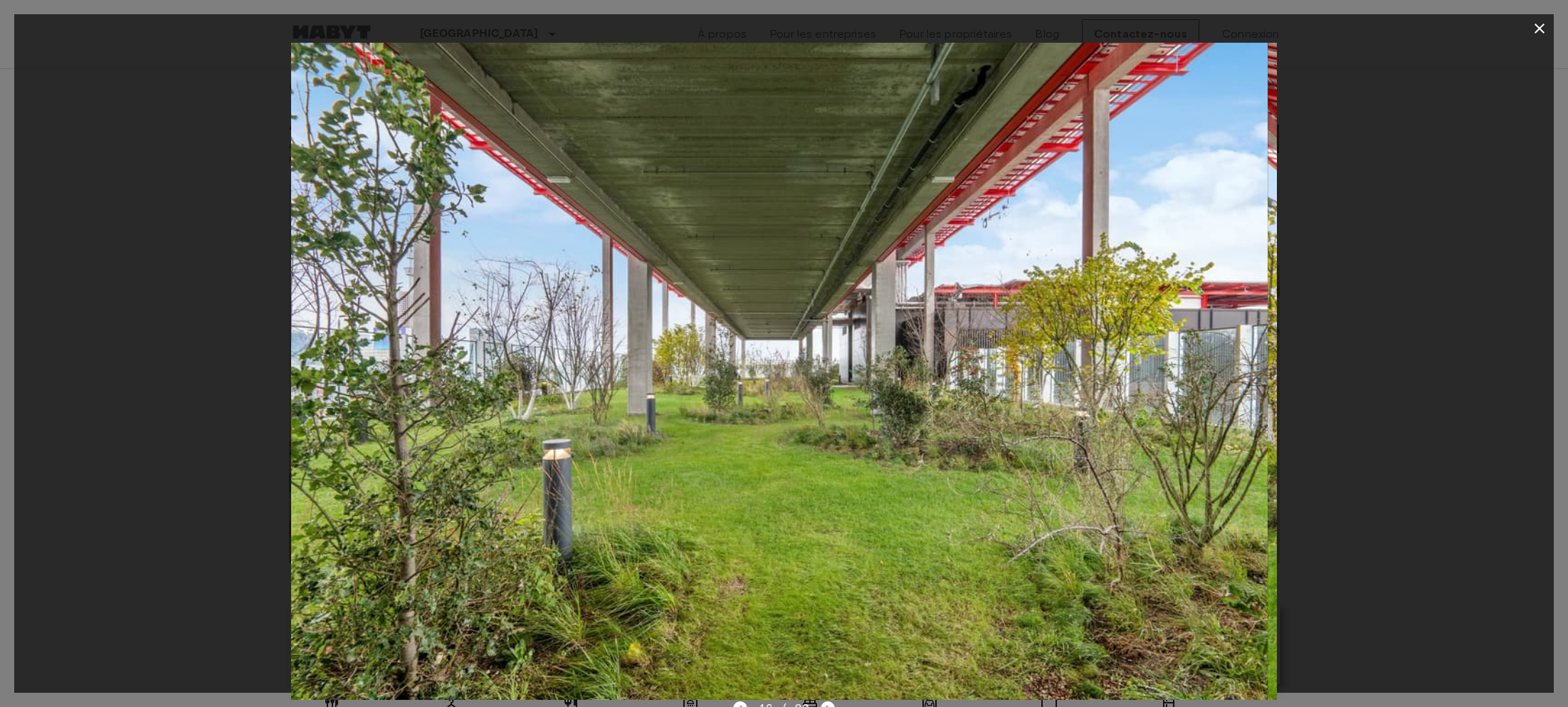
click at [989, 312] on img at bounding box center [774, 370] width 985 height 657
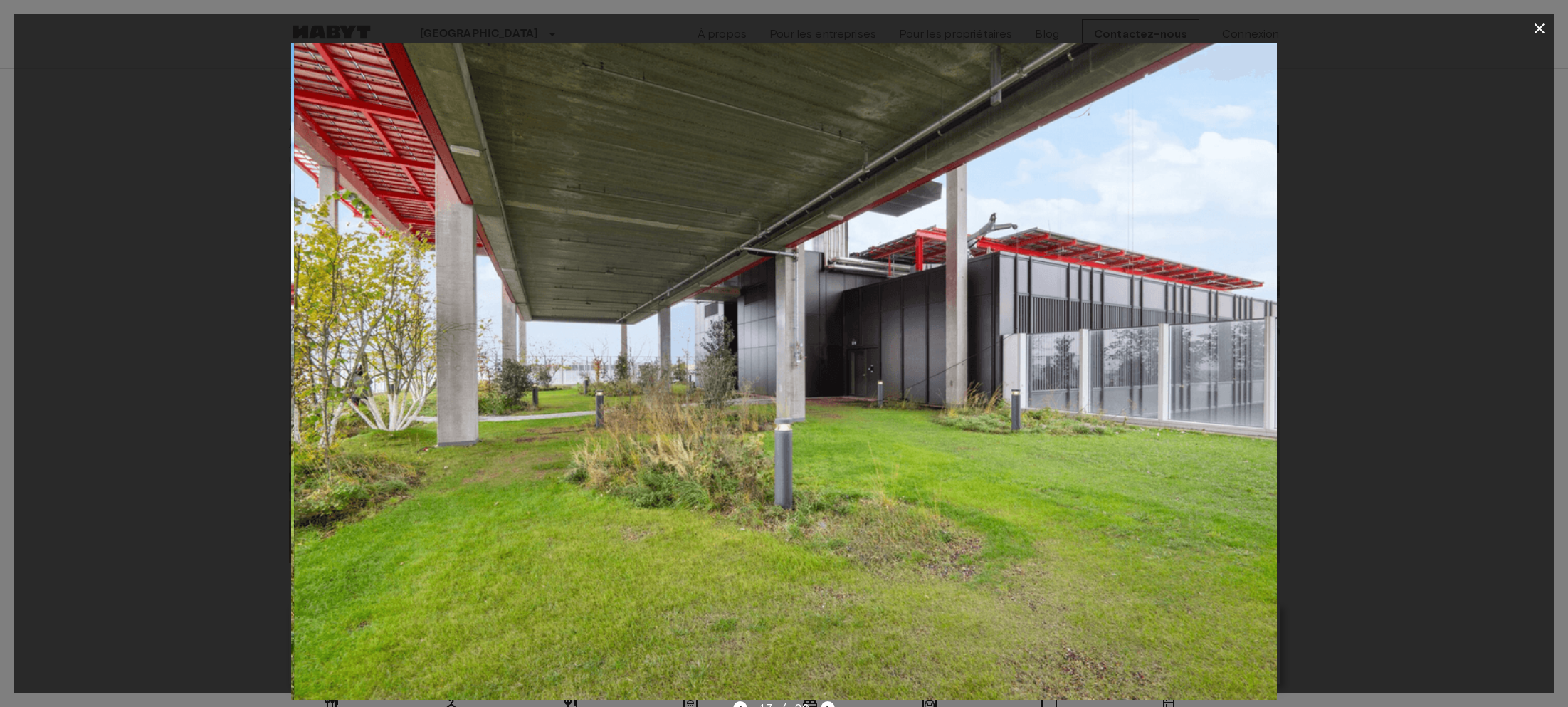
click at [1002, 308] on img at bounding box center [786, 370] width 985 height 657
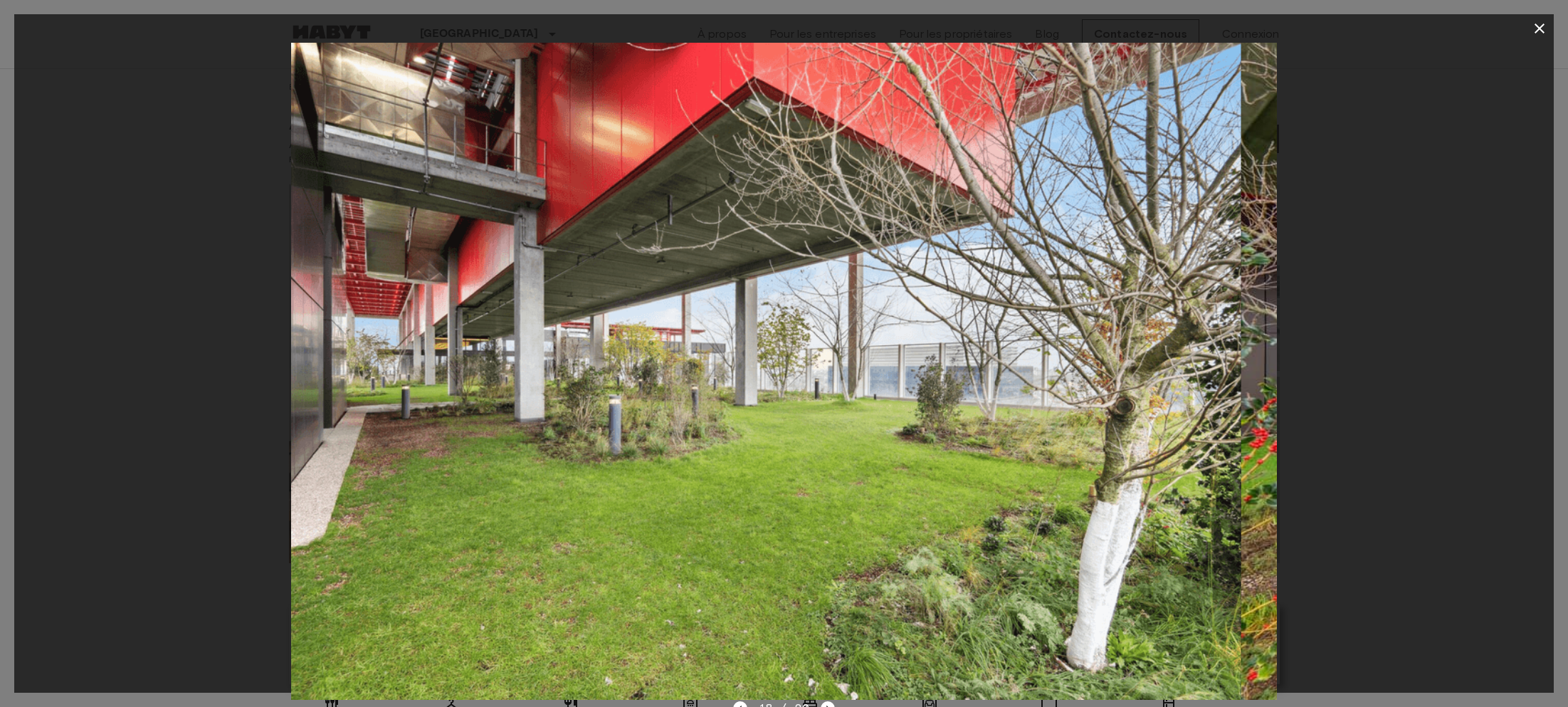
drag, startPoint x: 983, startPoint y: 306, endPoint x: 722, endPoint y: 270, distance: 263.5
click at [920, 305] on img at bounding box center [748, 370] width 985 height 657
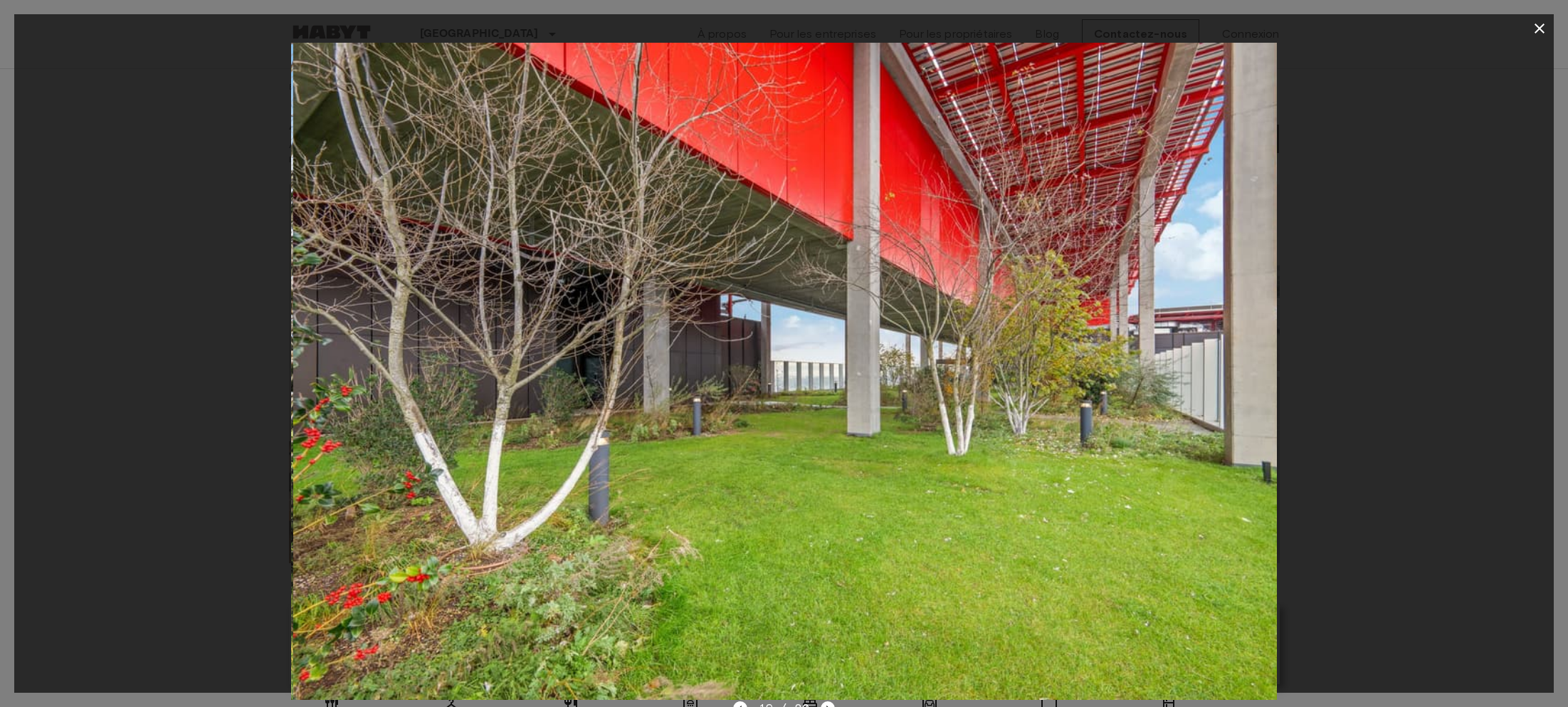
click at [1029, 293] on img at bounding box center [786, 370] width 985 height 657
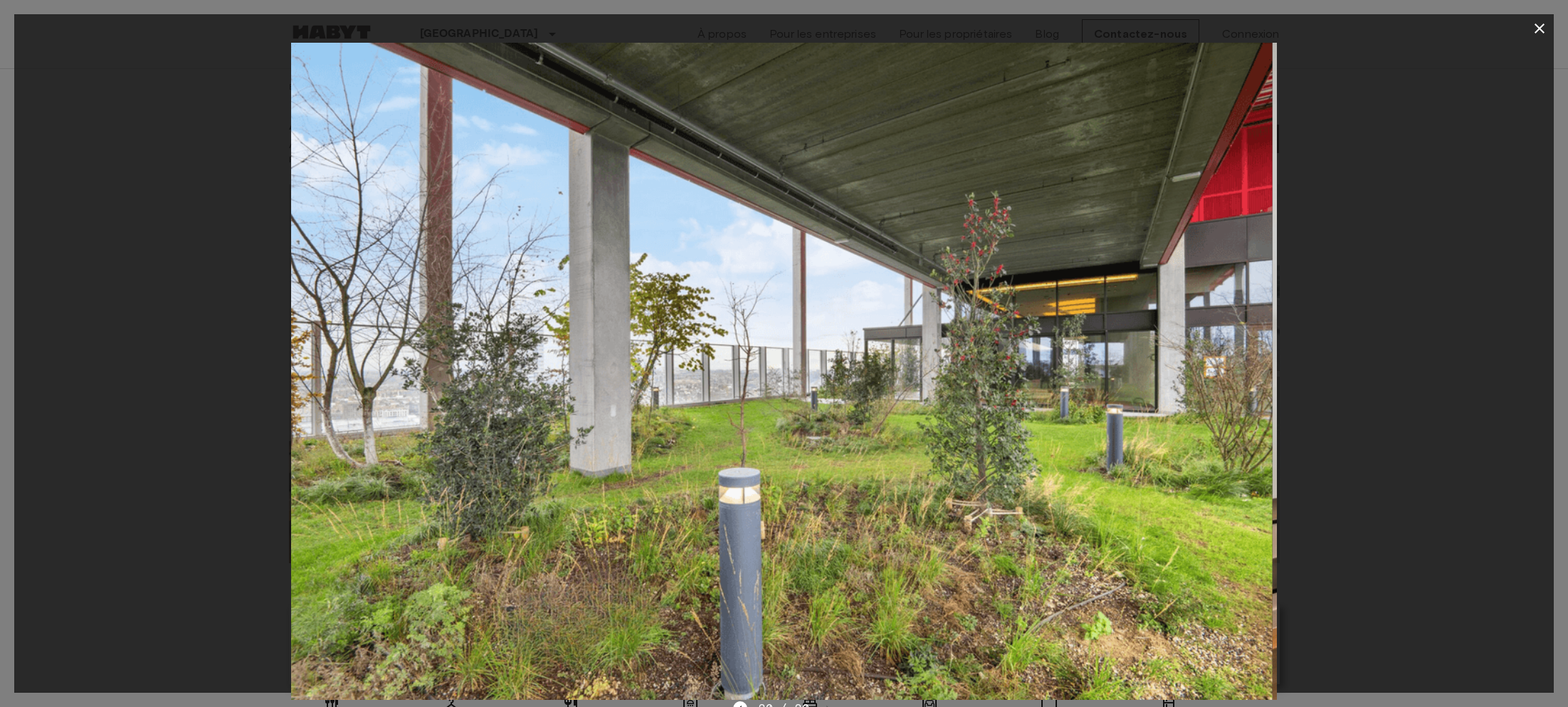
drag, startPoint x: 1058, startPoint y: 301, endPoint x: 893, endPoint y: 290, distance: 165.4
click at [984, 296] on img at bounding box center [779, 370] width 985 height 657
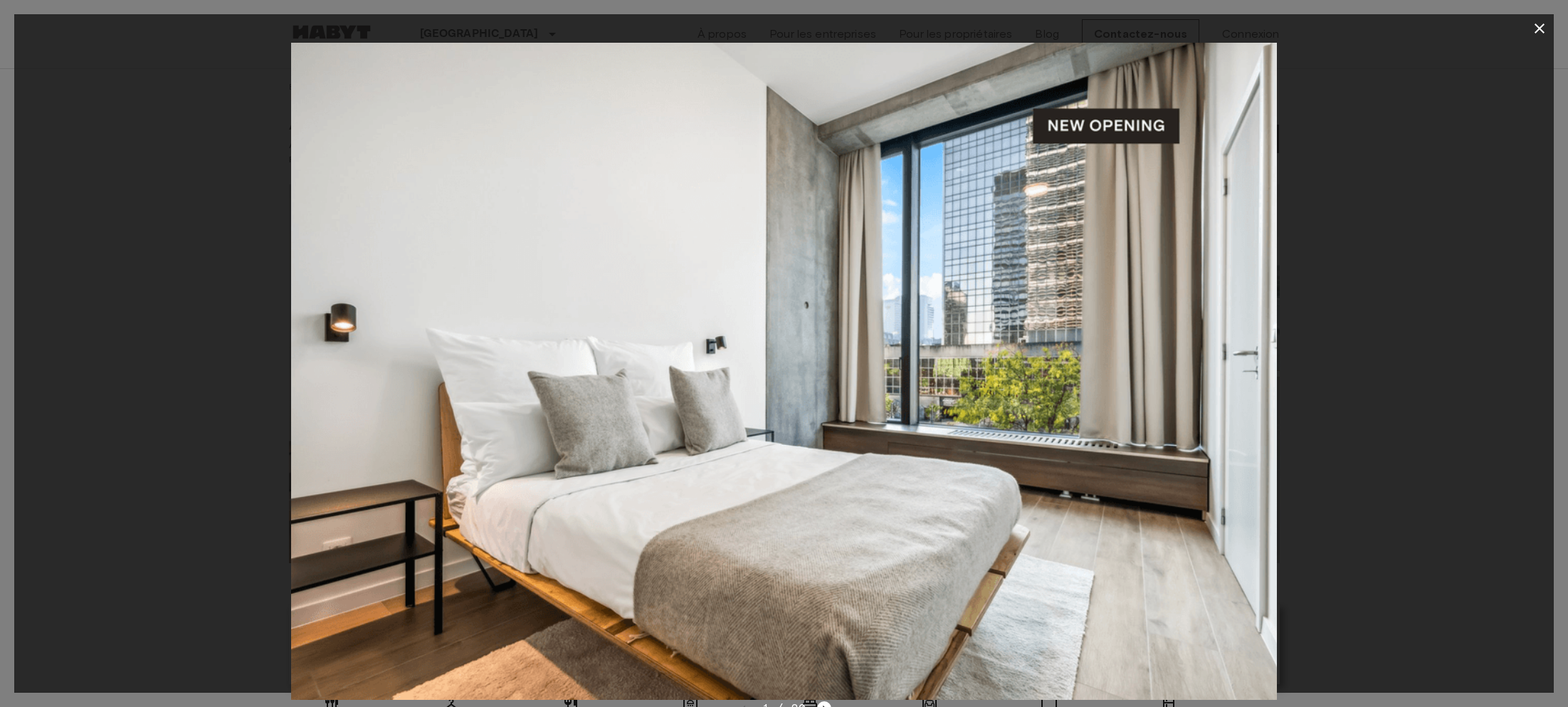
click at [1002, 298] on img at bounding box center [783, 370] width 985 height 657
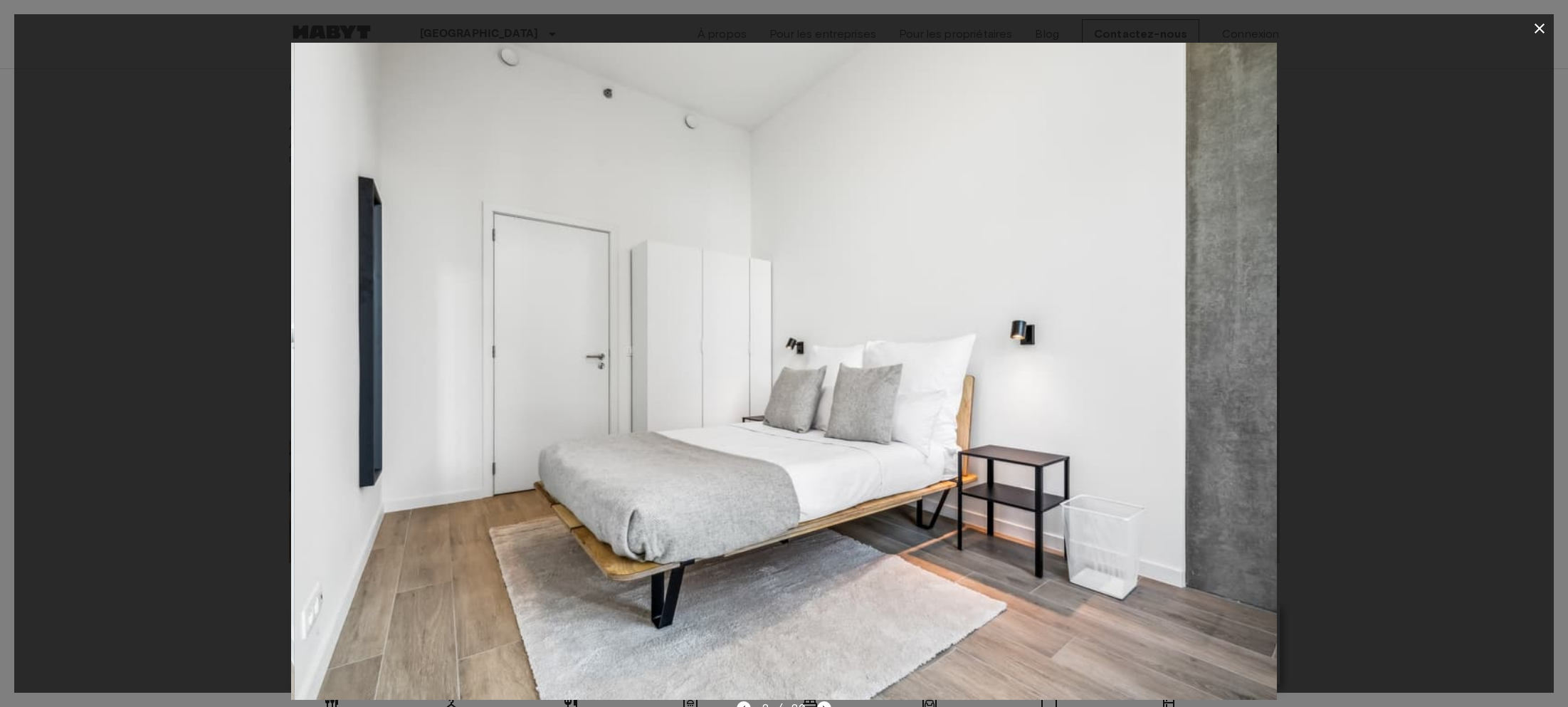
drag, startPoint x: 956, startPoint y: 297, endPoint x: 1176, endPoint y: 313, distance: 220.6
click at [1029, 311] on img at bounding box center [787, 370] width 985 height 657
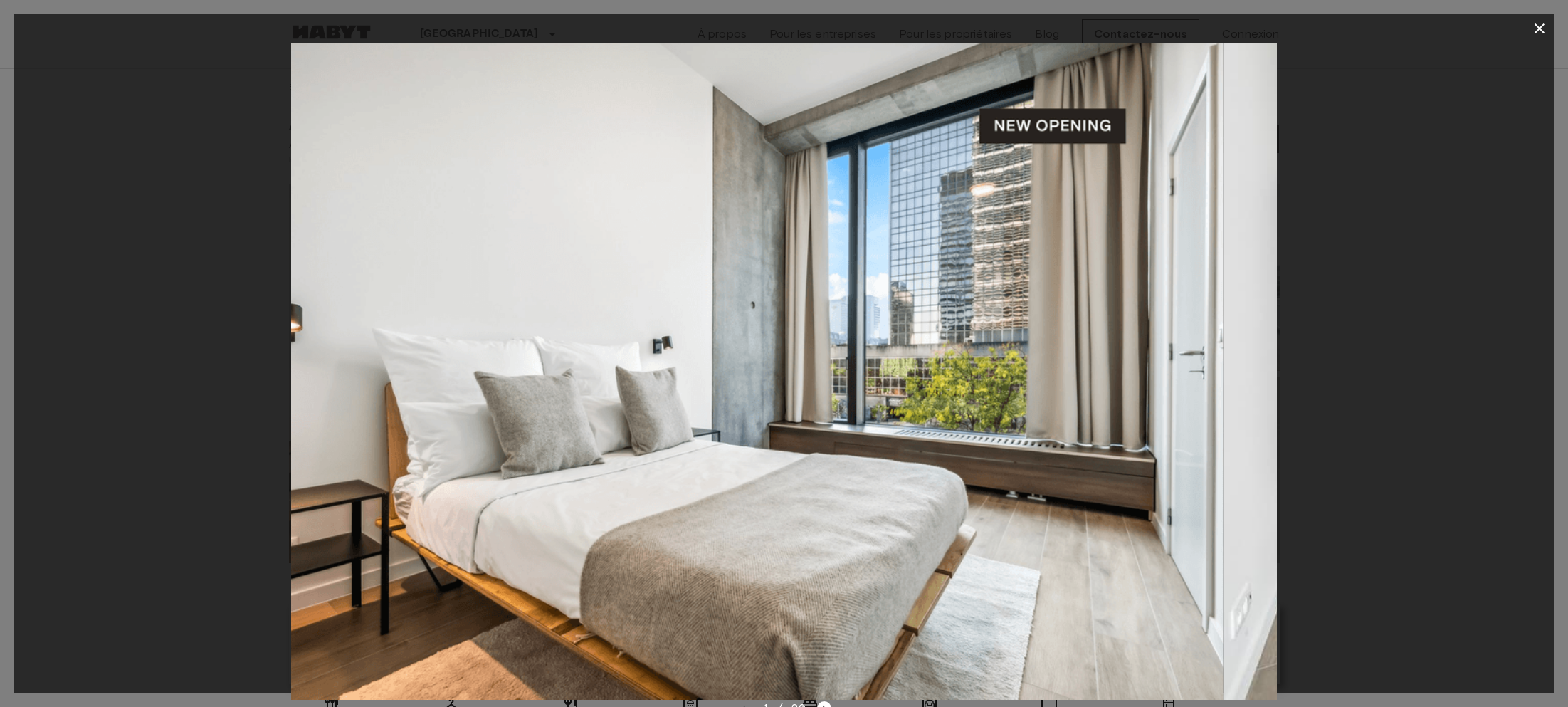
drag, startPoint x: 1192, startPoint y: 259, endPoint x: 1150, endPoint y: 259, distance: 42.0
click at [1168, 259] on img at bounding box center [730, 370] width 985 height 657
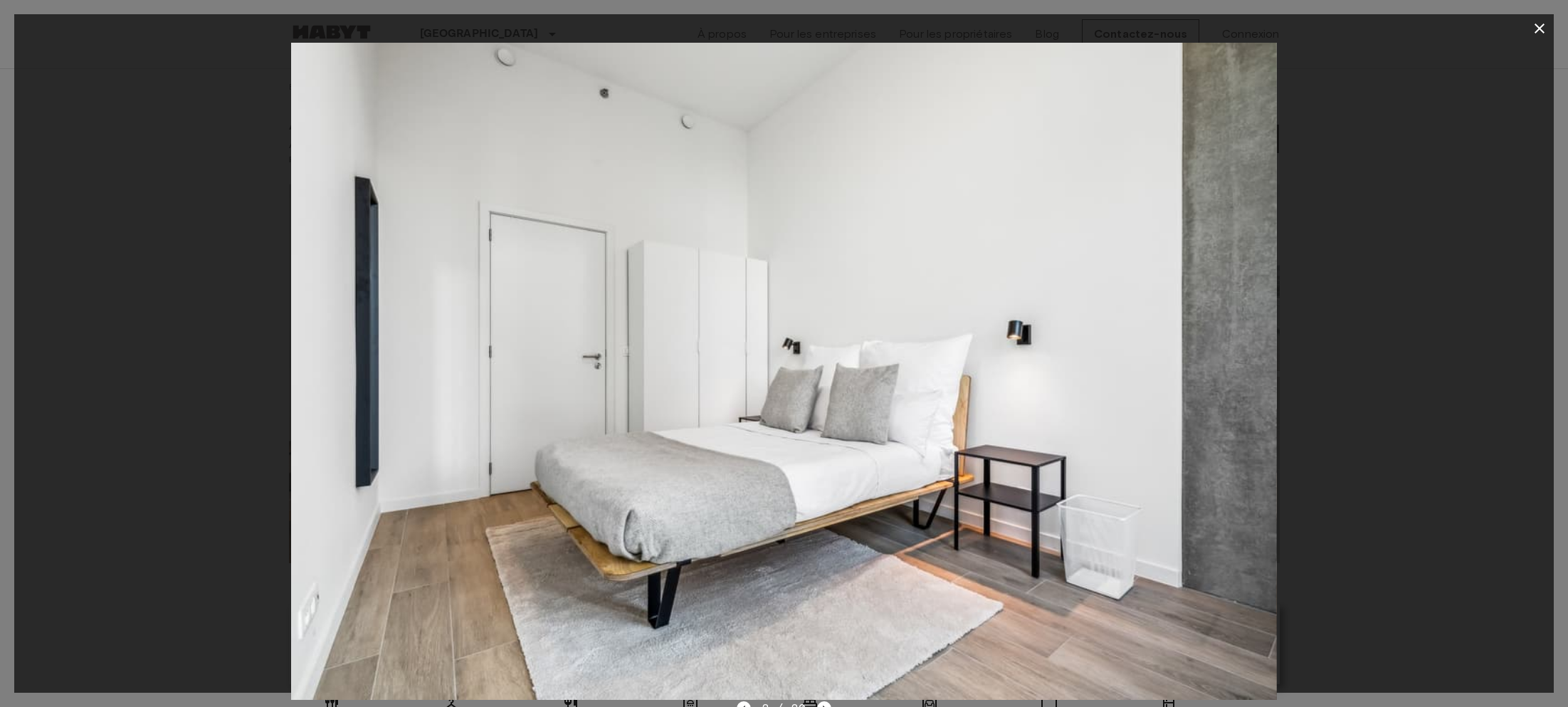
drag, startPoint x: 1459, startPoint y: 137, endPoint x: 1338, endPoint y: 171, distance: 125.7
click at [1389, 149] on div at bounding box center [783, 370] width 1539 height 657
drag, startPoint x: 1307, startPoint y: 185, endPoint x: 1030, endPoint y: 207, distance: 277.9
click at [1098, 224] on div at bounding box center [783, 370] width 1539 height 657
click at [1097, 208] on img at bounding box center [783, 370] width 985 height 657
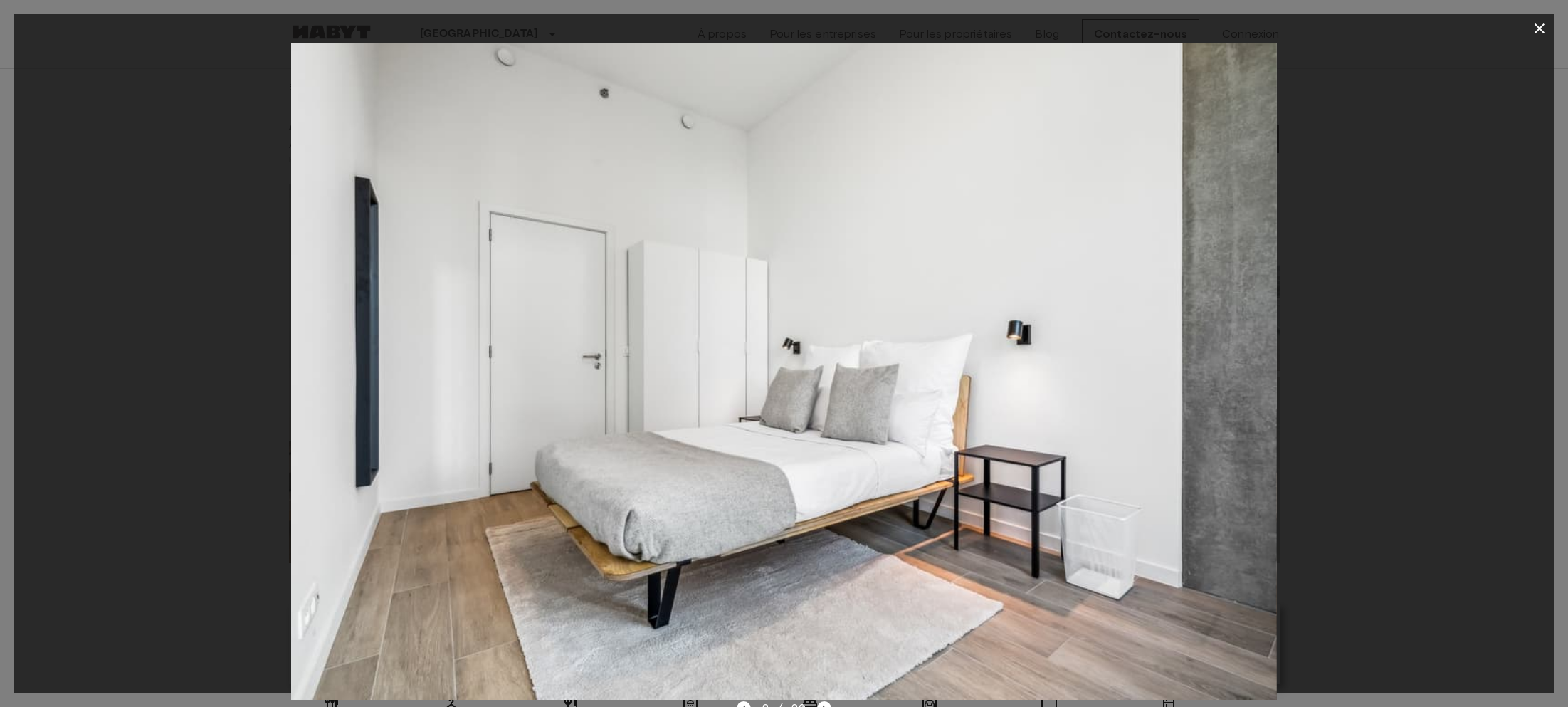
click at [1159, 120] on img at bounding box center [783, 370] width 985 height 657
drag, startPoint x: 1307, startPoint y: 100, endPoint x: 889, endPoint y: 231, distance: 438.0
click at [1064, 178] on div at bounding box center [783, 370] width 1539 height 657
click at [1052, 200] on img at bounding box center [783, 370] width 985 height 657
click at [1343, 160] on div at bounding box center [783, 370] width 1539 height 657
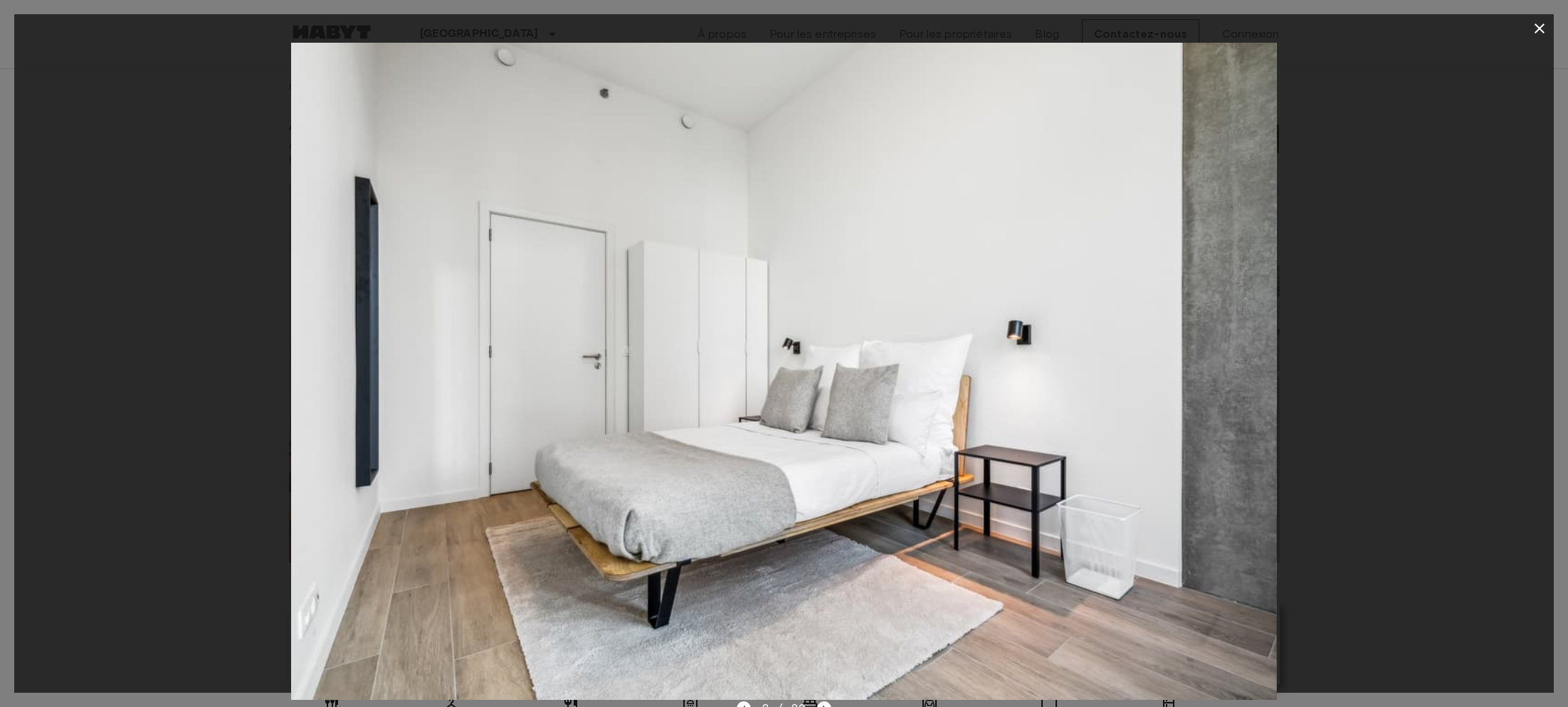
drag, startPoint x: 1095, startPoint y: 209, endPoint x: 1204, endPoint y: 215, distance: 109.2
click at [1144, 212] on img at bounding box center [783, 370] width 985 height 657
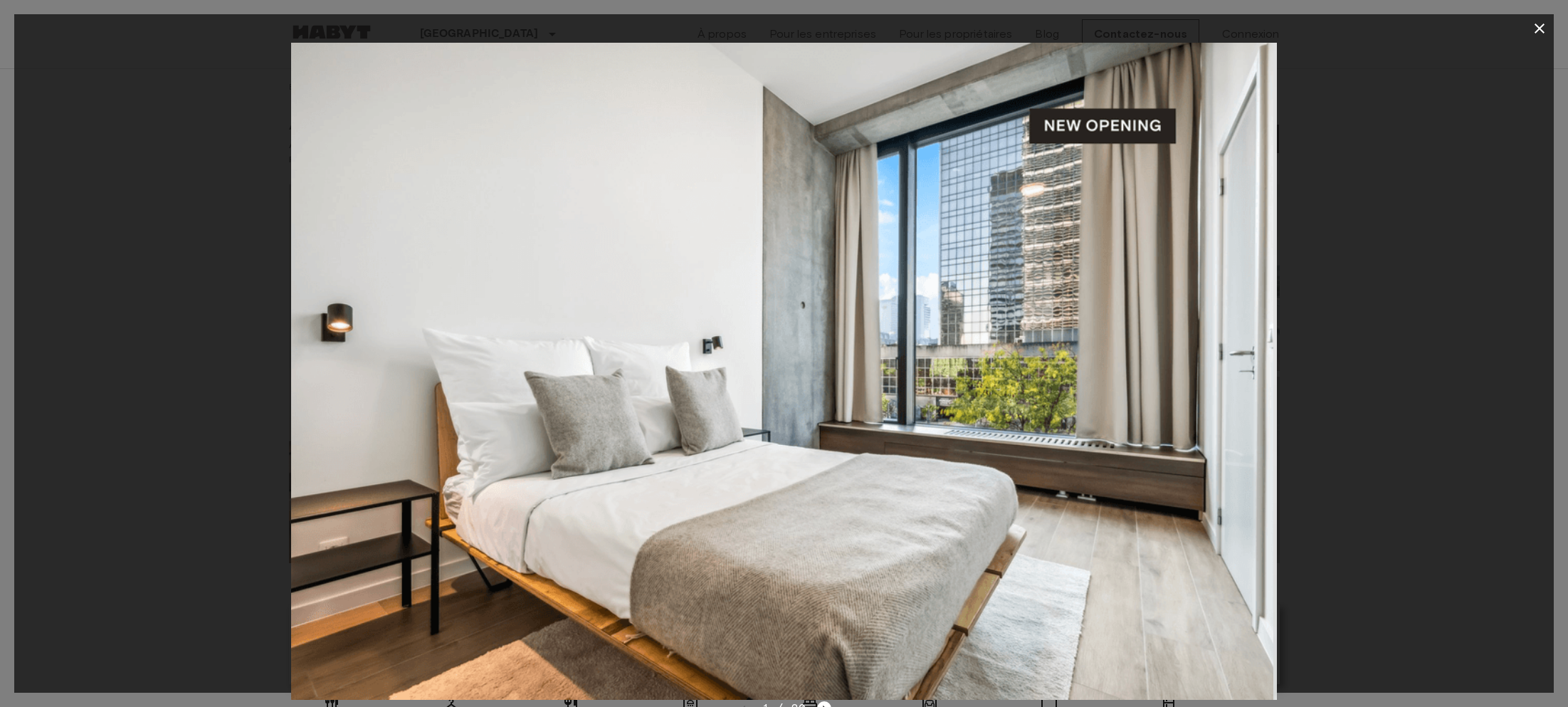
click at [1218, 181] on img at bounding box center [780, 370] width 985 height 657
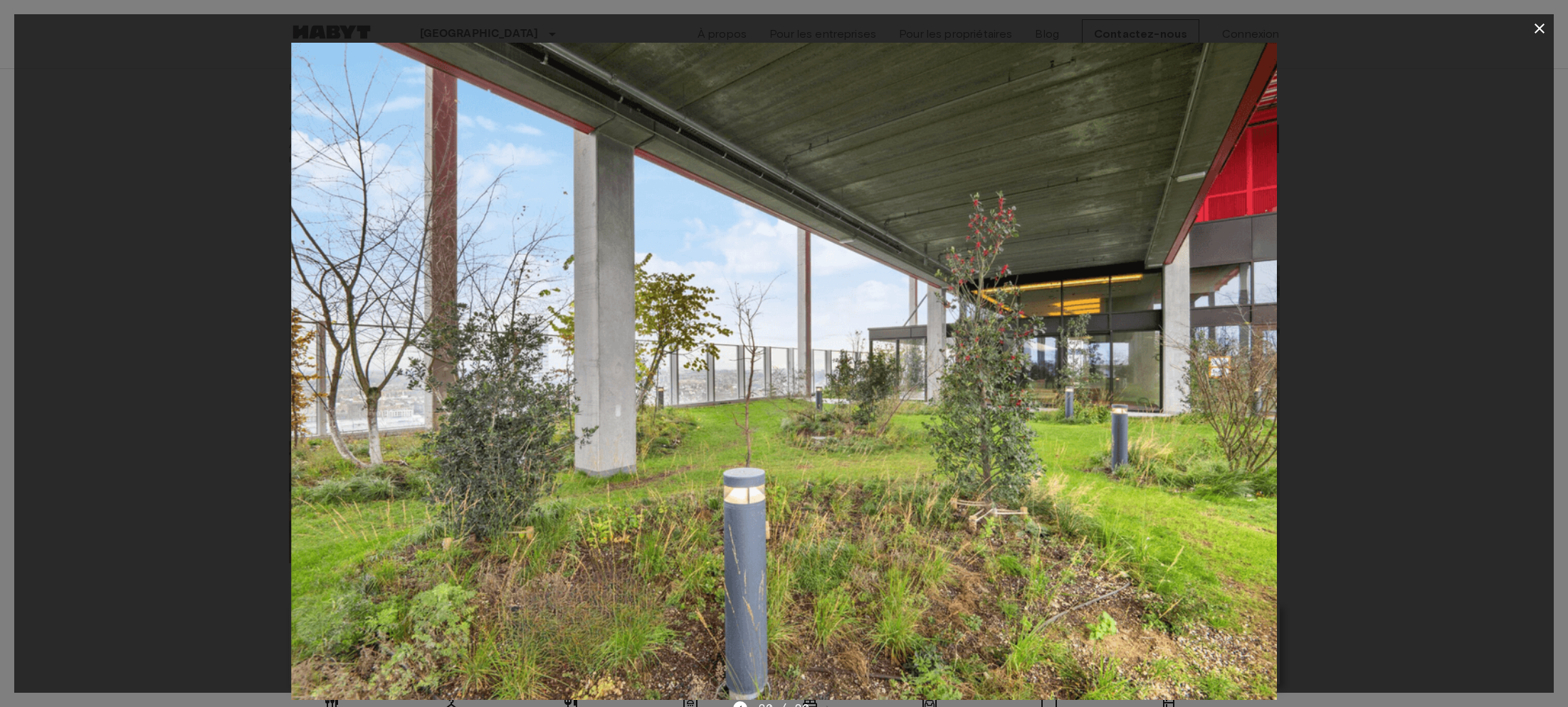
drag, startPoint x: 1537, startPoint y: 27, endPoint x: 1550, endPoint y: 20, distance: 14.8
click at [1549, 19] on button "button" at bounding box center [1539, 28] width 29 height 29
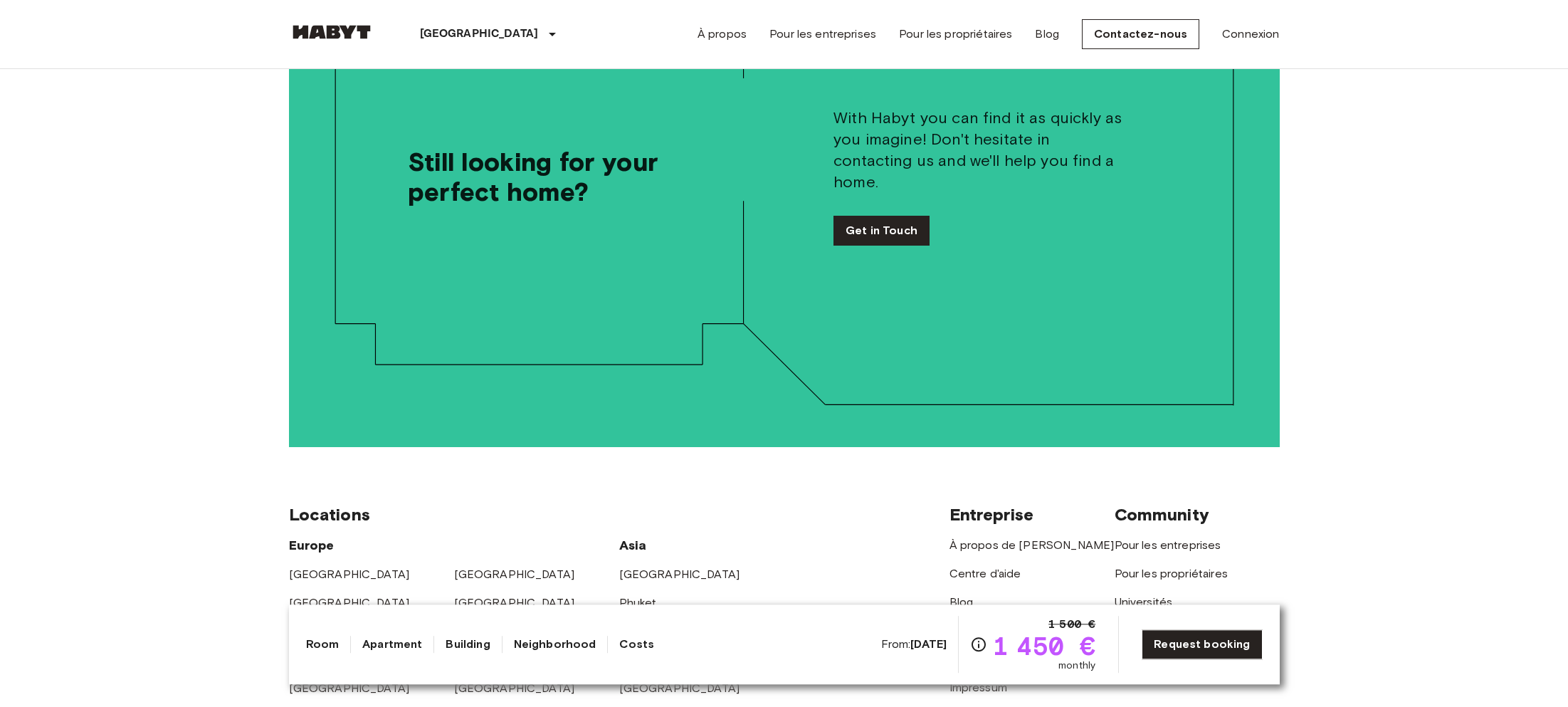
scroll to position [3050, 0]
